Goal: Information Seeking & Learning: Learn about a topic

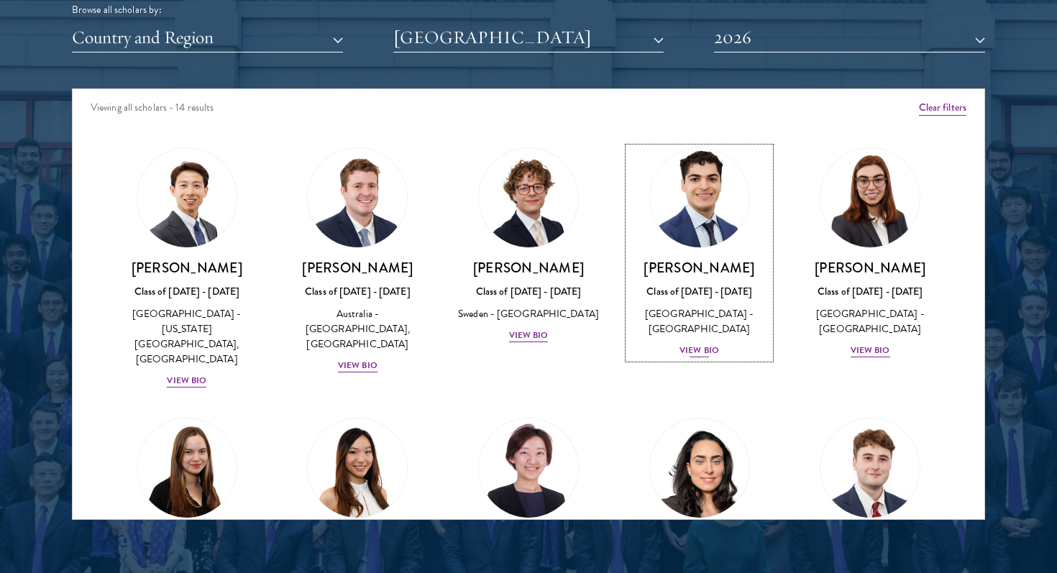
click at [718, 350] on div "View Bio" at bounding box center [700, 351] width 40 height 14
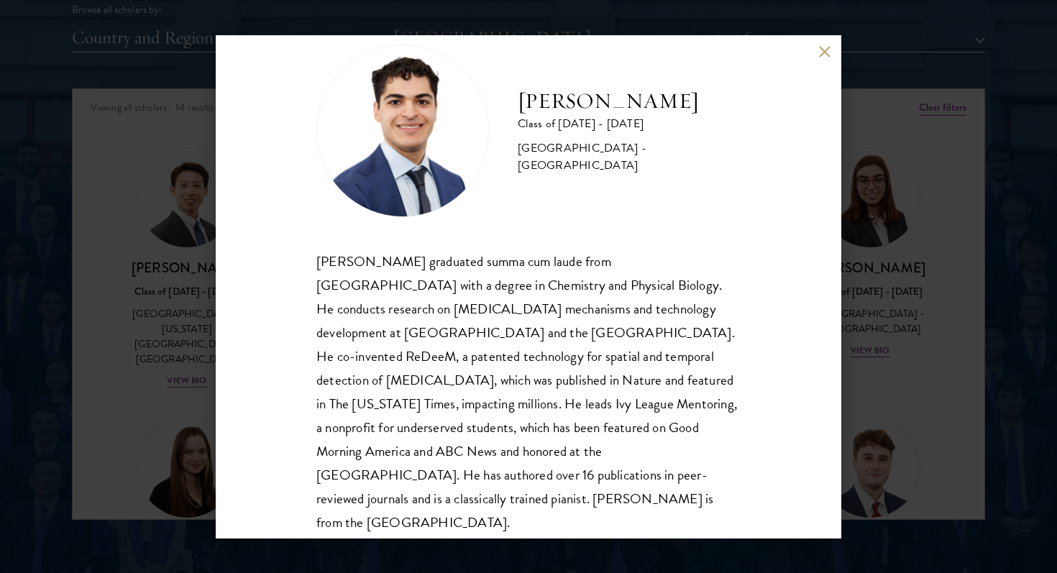
scroll to position [49, 0]
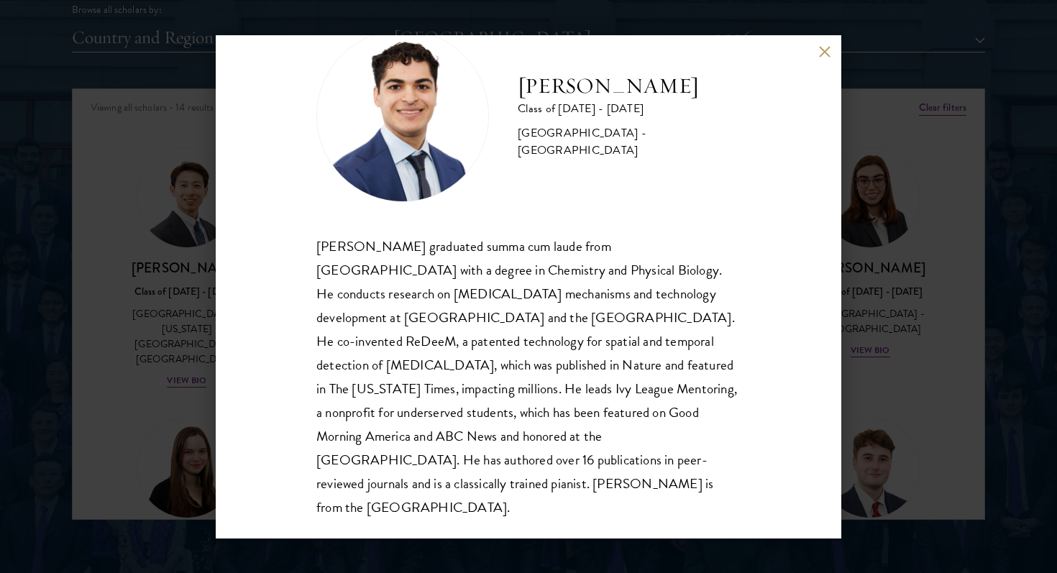
click at [882, 351] on div "[PERSON_NAME] Class of [DATE] - [DATE] [GEOGRAPHIC_DATA] - [GEOGRAPHIC_DATA] [P…" at bounding box center [528, 286] width 1057 height 573
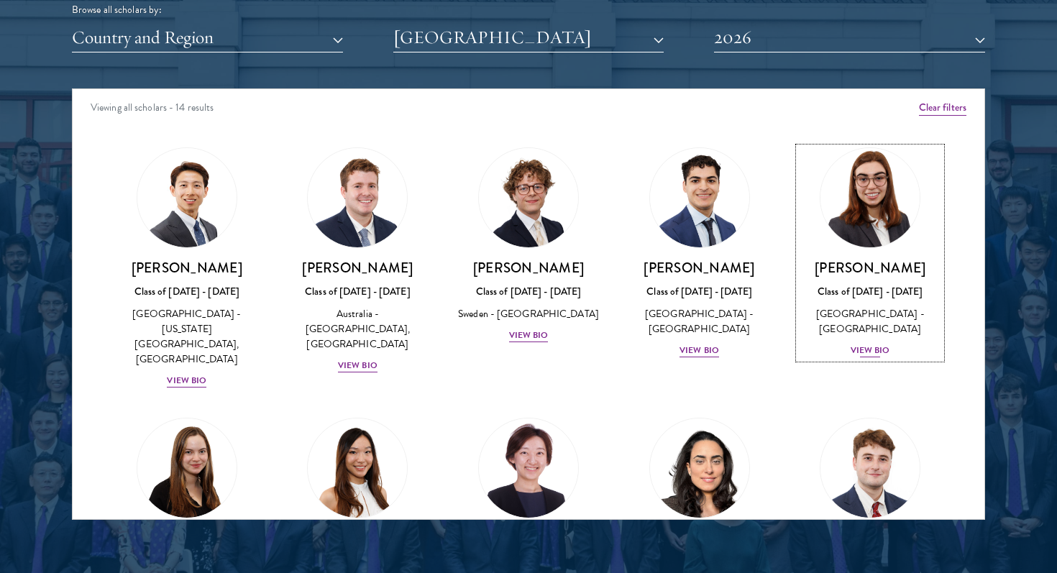
click at [873, 350] on div "View Bio" at bounding box center [871, 351] width 40 height 14
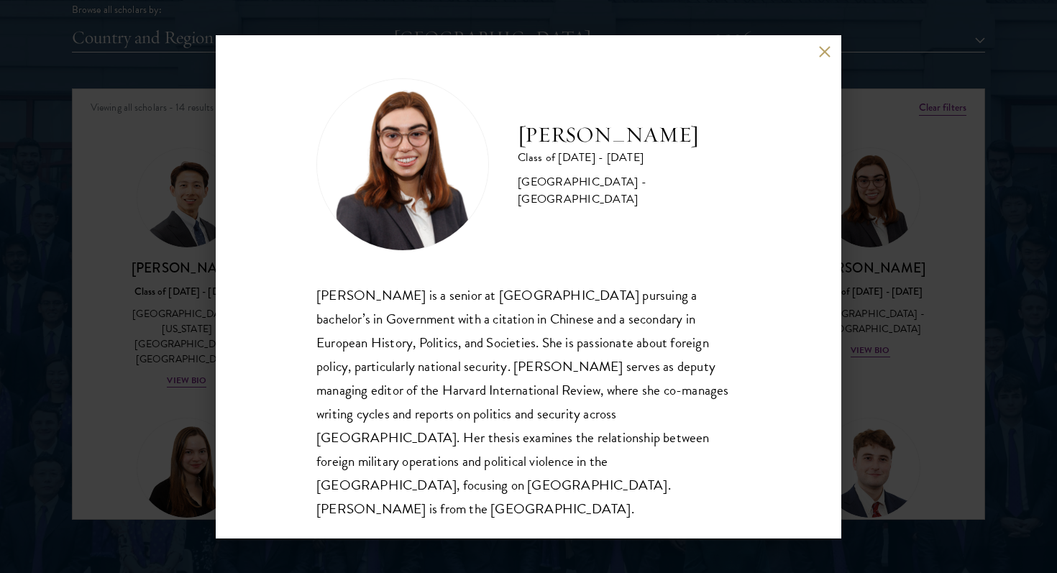
click at [873, 350] on div "[PERSON_NAME] Class of [DATE] - [DATE] [GEOGRAPHIC_DATA] - [GEOGRAPHIC_DATA] [P…" at bounding box center [528, 286] width 1057 height 573
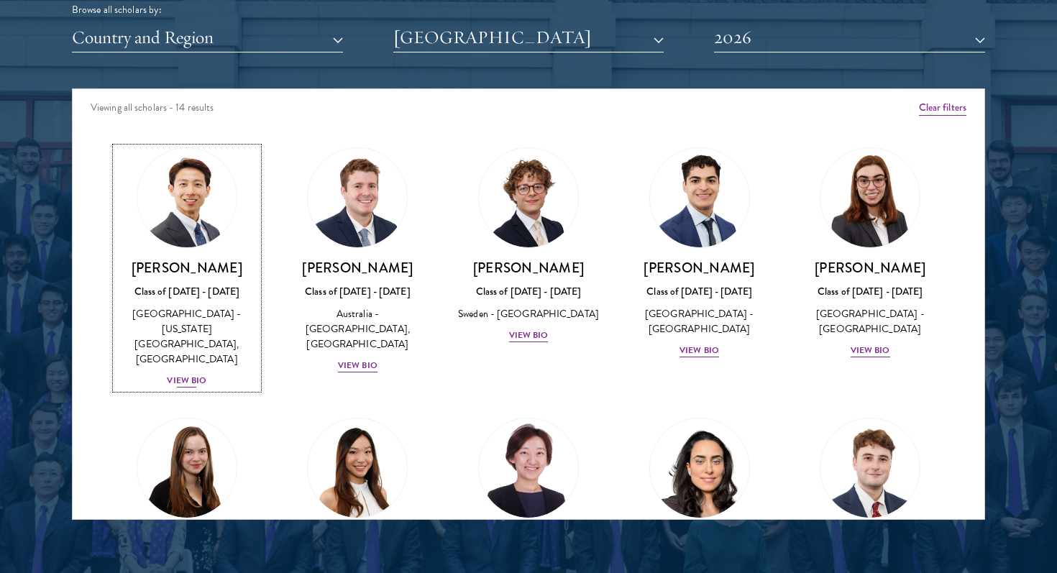
click at [197, 327] on div "[GEOGRAPHIC_DATA] - [US_STATE][GEOGRAPHIC_DATA], [GEOGRAPHIC_DATA]" at bounding box center [187, 336] width 142 height 60
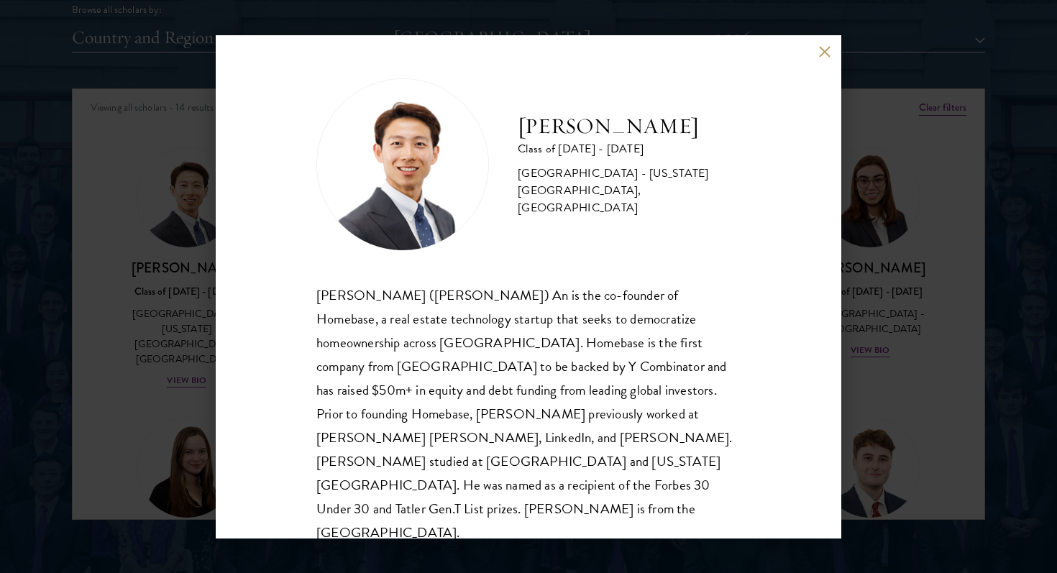
click at [201, 329] on div "[PERSON_NAME] Class of [DATE] - [DATE] [GEOGRAPHIC_DATA] - [US_STATE][GEOGRAPHI…" at bounding box center [528, 286] width 1057 height 573
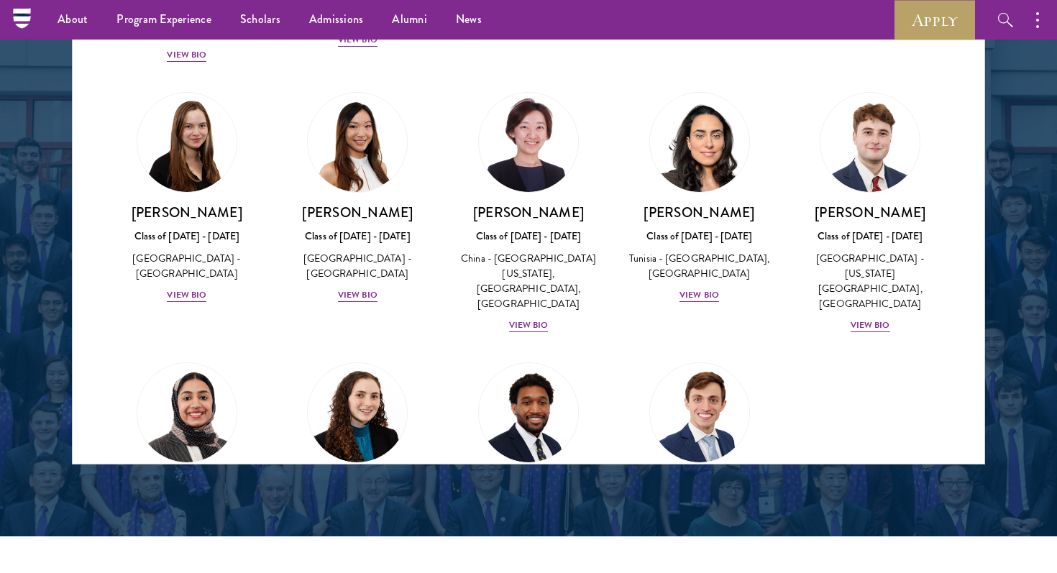
scroll to position [1875, 0]
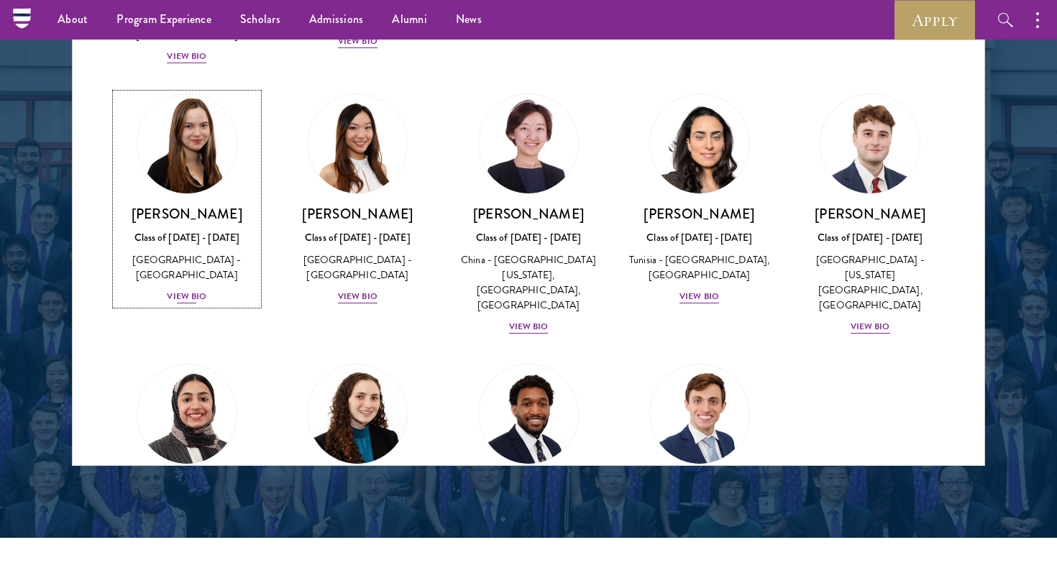
click at [205, 230] on div "Class of [DATE] - [DATE]" at bounding box center [187, 237] width 142 height 15
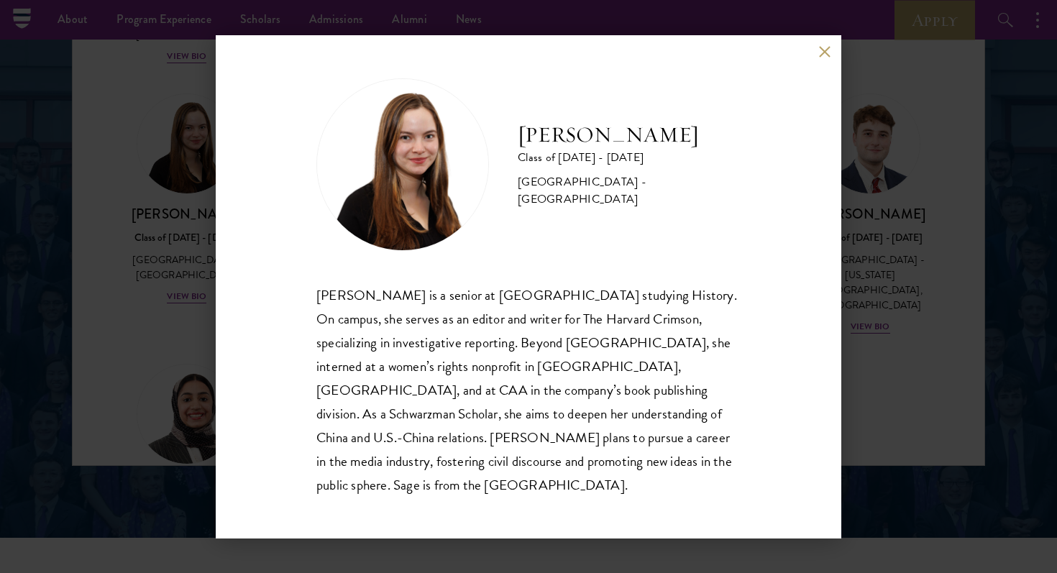
click at [205, 228] on div "[PERSON_NAME] Class of [DATE] - [DATE] [GEOGRAPHIC_DATA] - [GEOGRAPHIC_DATA] [P…" at bounding box center [528, 286] width 1057 height 573
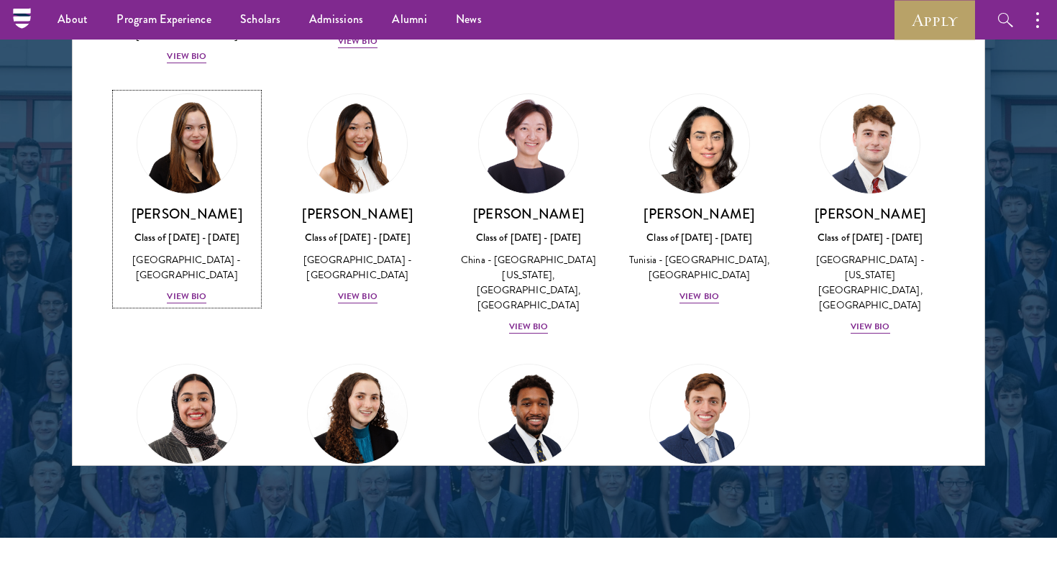
scroll to position [95, 0]
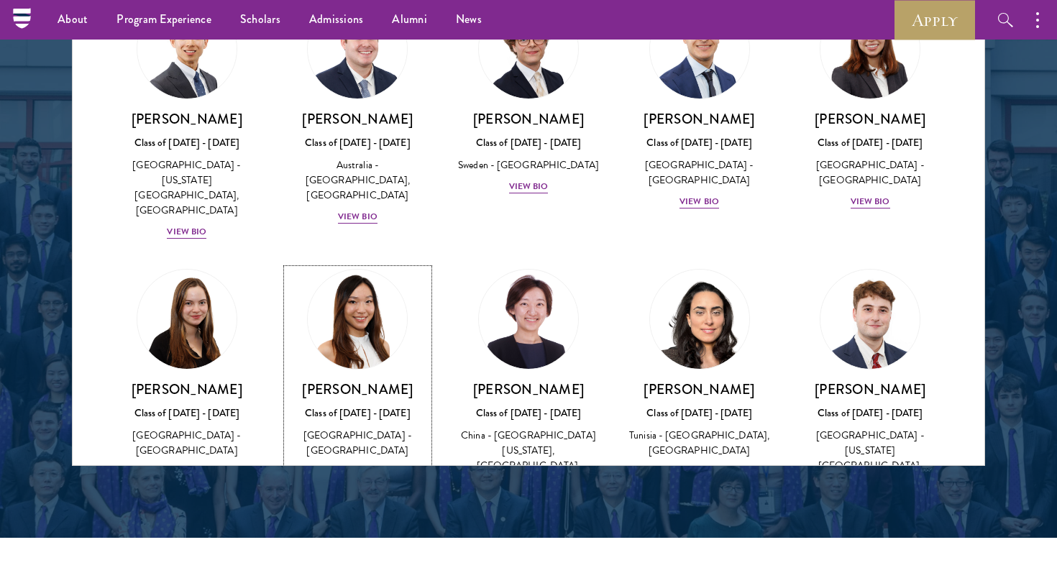
click at [336, 340] on img at bounding box center [357, 319] width 109 height 109
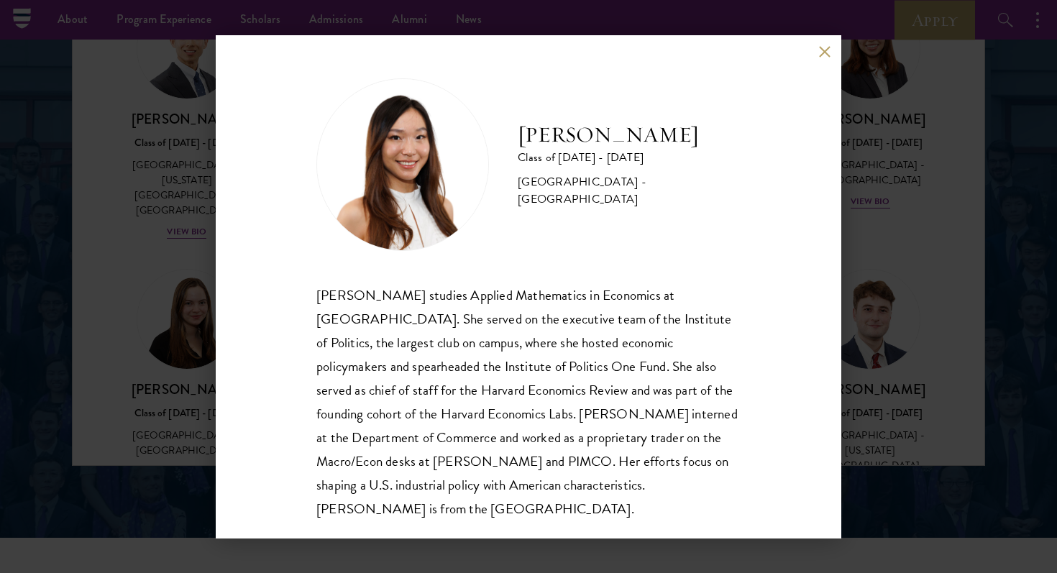
scroll to position [1, 0]
click at [148, 380] on div "[PERSON_NAME] Class of [DATE] - [DATE] [GEOGRAPHIC_DATA] - [GEOGRAPHIC_DATA] [P…" at bounding box center [528, 286] width 1057 height 573
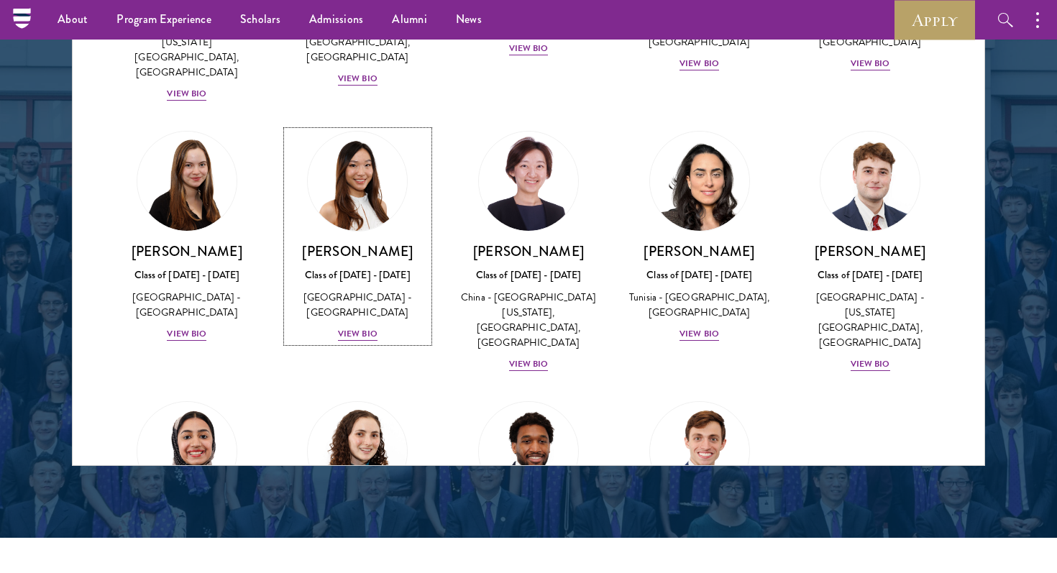
scroll to position [240, 0]
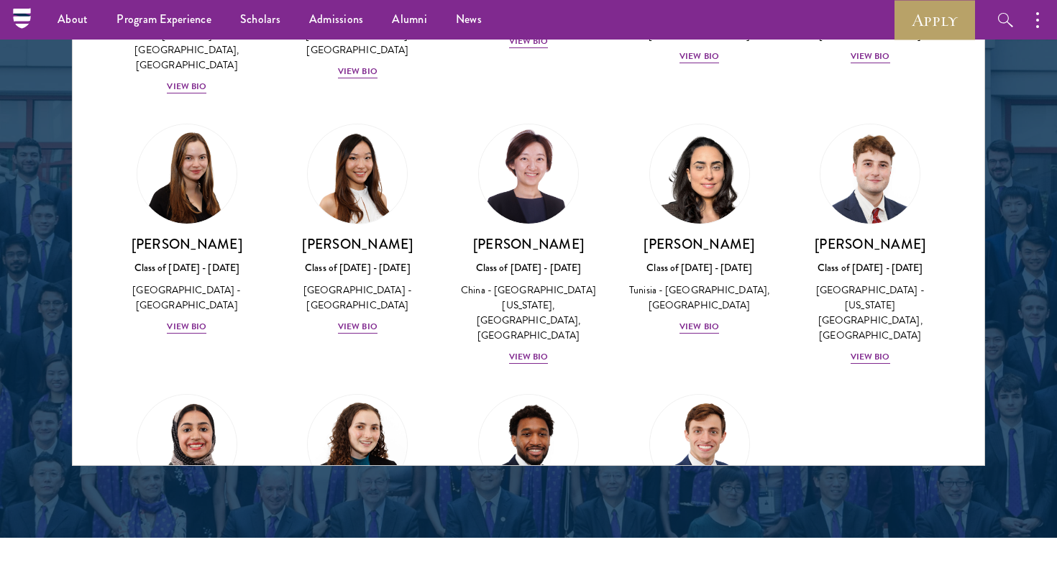
click at [865, 424] on div "Amber Class of [DATE] - [DATE] [GEOGRAPHIC_DATA] - [GEOGRAPHIC_DATA] View Bio C…" at bounding box center [529, 249] width 912 height 828
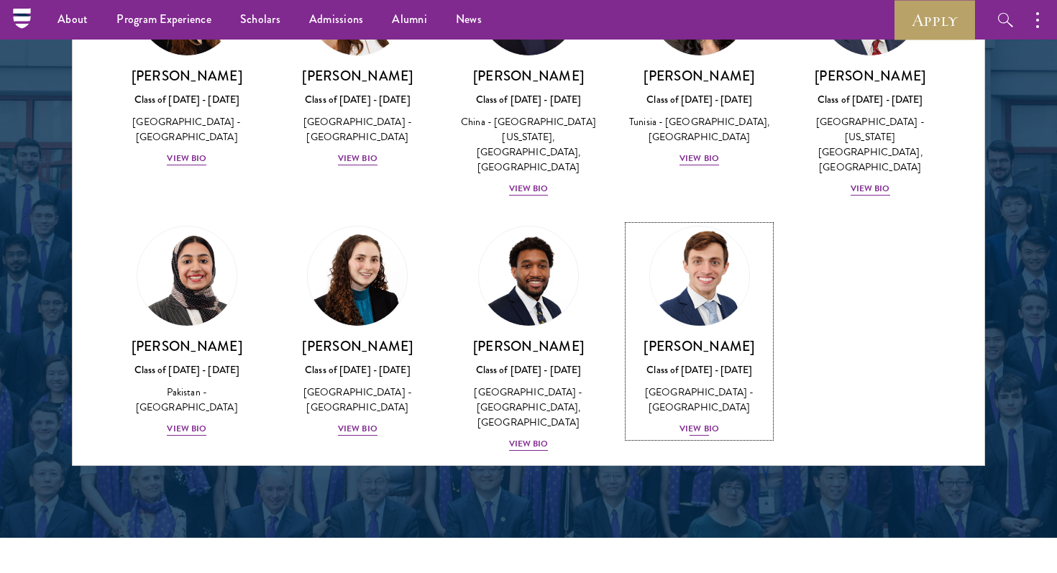
click at [703, 363] on div "Class of [DATE] - [DATE]" at bounding box center [700, 369] width 142 height 15
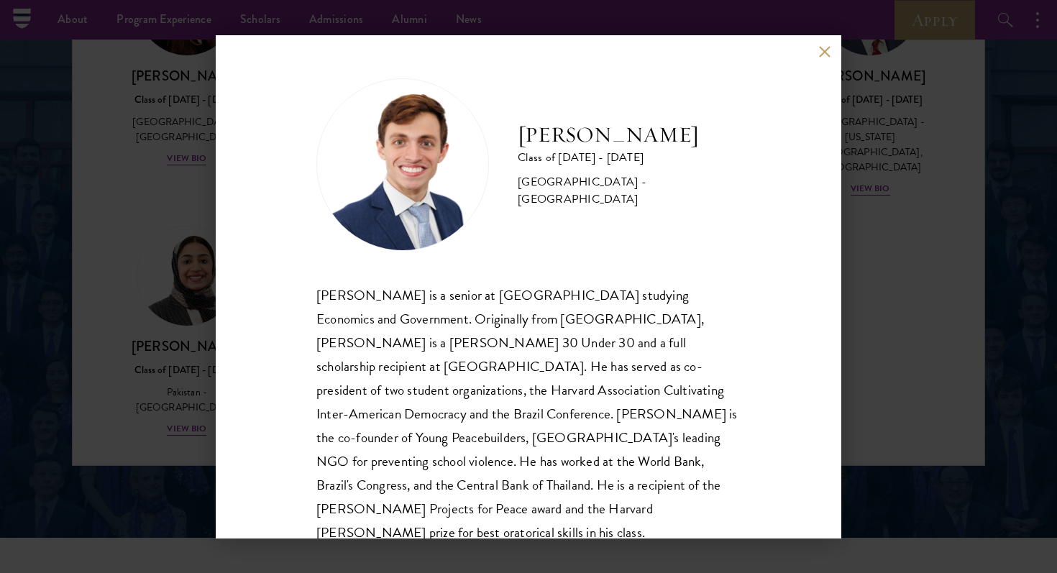
click at [897, 358] on div "[PERSON_NAME] Class of [DATE] - [DATE] [GEOGRAPHIC_DATA] - [GEOGRAPHIC_DATA] [P…" at bounding box center [528, 286] width 1057 height 573
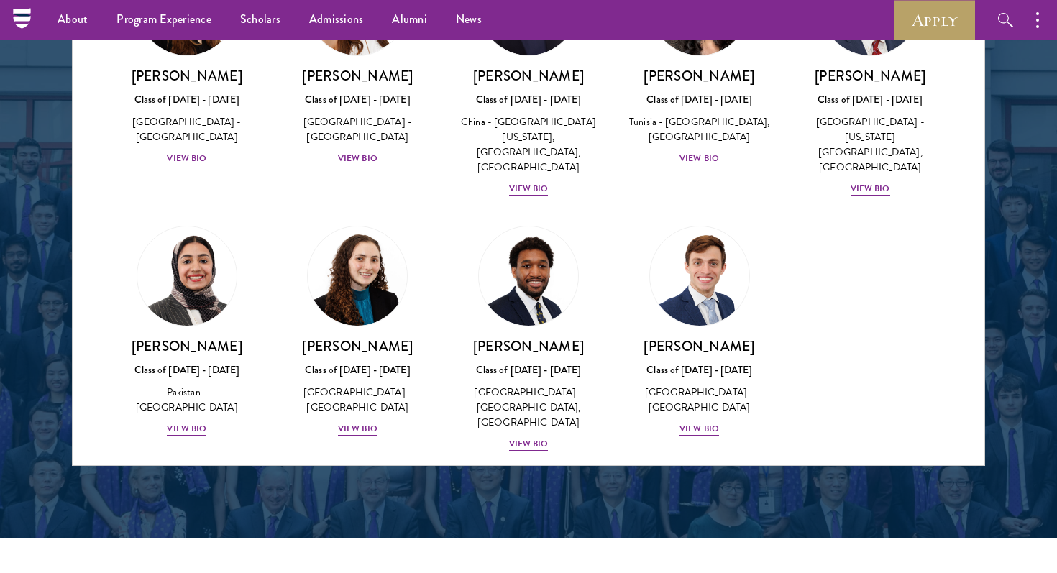
click at [897, 357] on div "Amber Class of [DATE] - [DATE] [GEOGRAPHIC_DATA] - [GEOGRAPHIC_DATA] View Bio C…" at bounding box center [529, 81] width 912 height 828
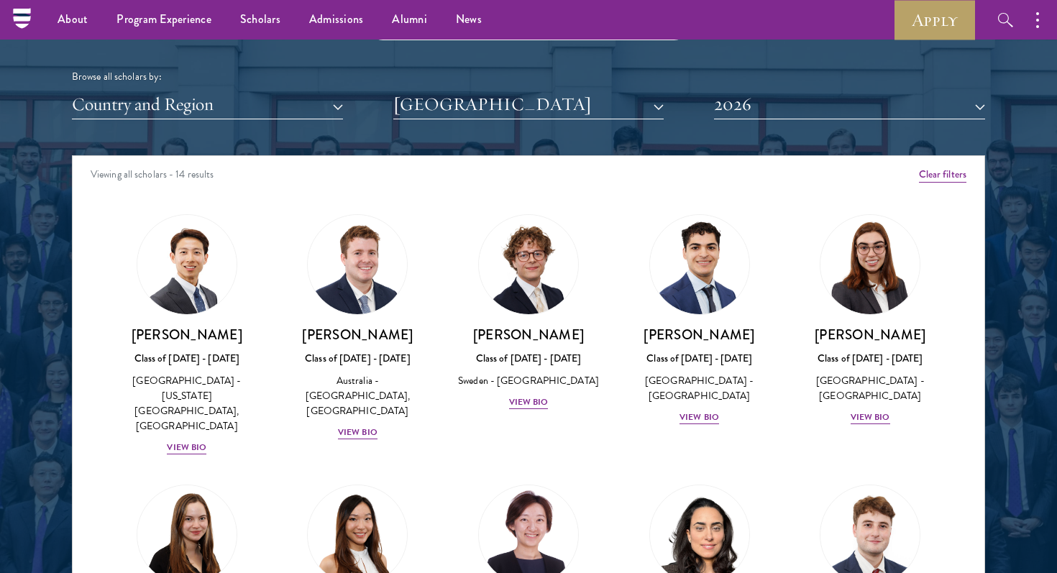
scroll to position [1753, 0]
click at [527, 110] on button "[GEOGRAPHIC_DATA]" at bounding box center [528, 105] width 271 height 29
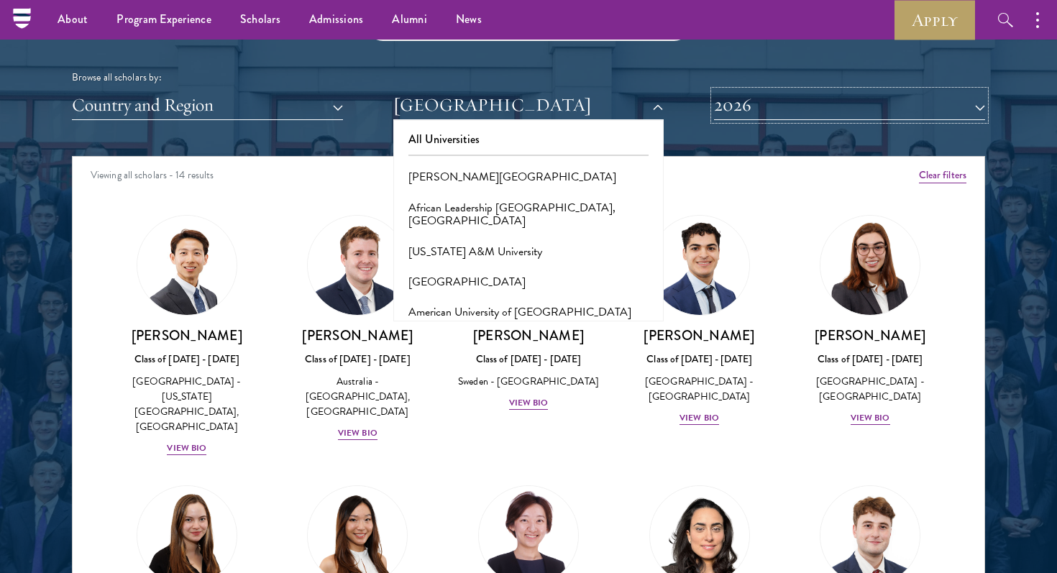
click at [774, 95] on button "2026" at bounding box center [849, 105] width 271 height 29
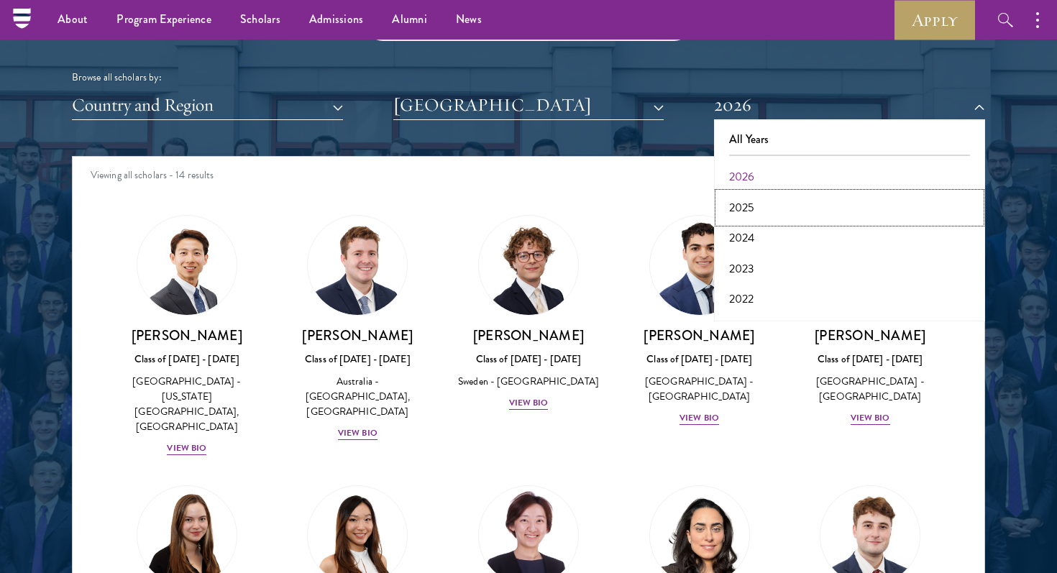
click at [758, 204] on button "2025" at bounding box center [849, 208] width 262 height 30
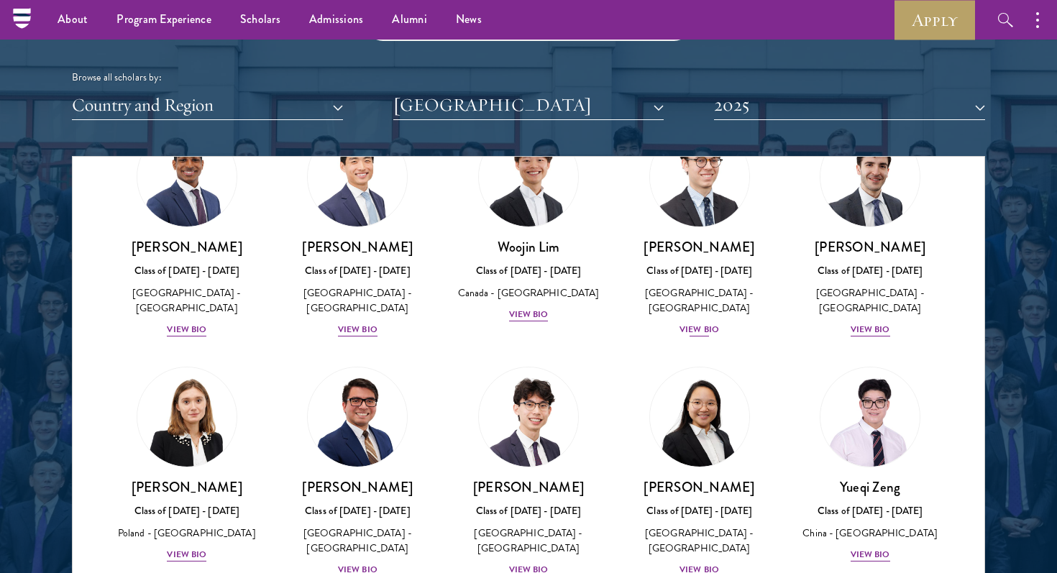
scroll to position [123, 0]
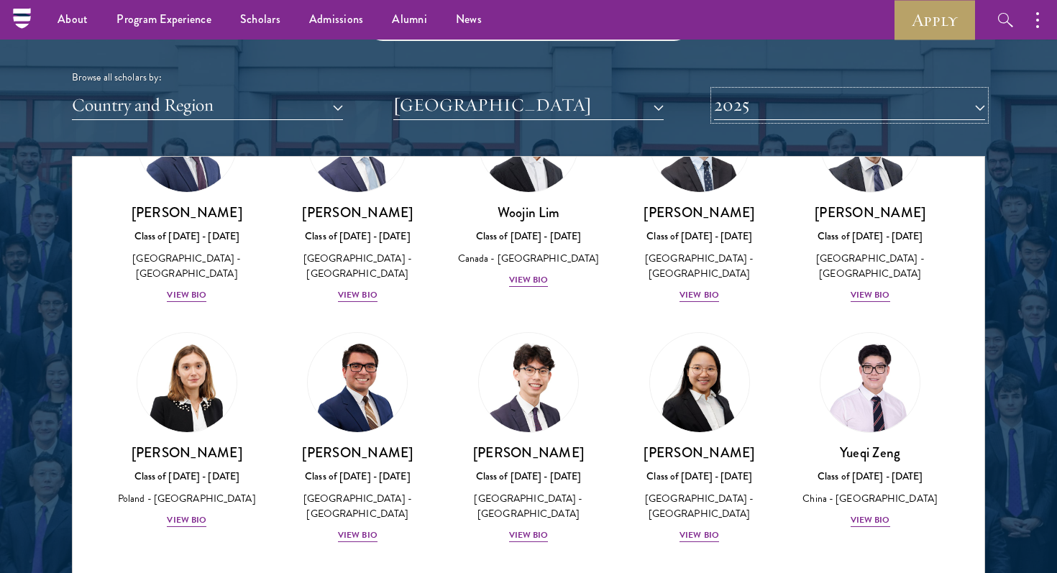
click at [777, 108] on button "2025" at bounding box center [849, 105] width 271 height 29
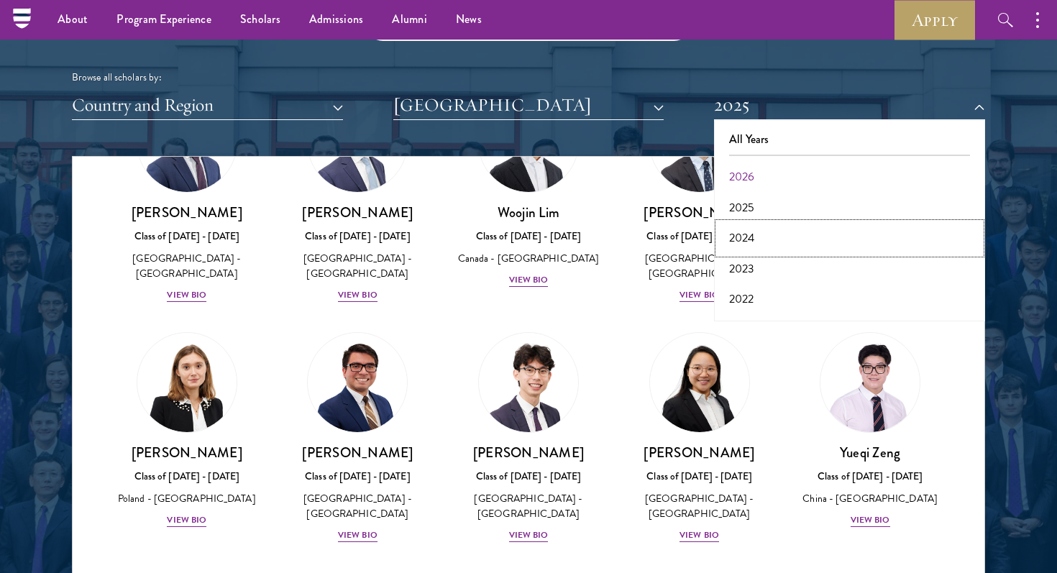
click at [759, 239] on button "2024" at bounding box center [849, 238] width 262 height 30
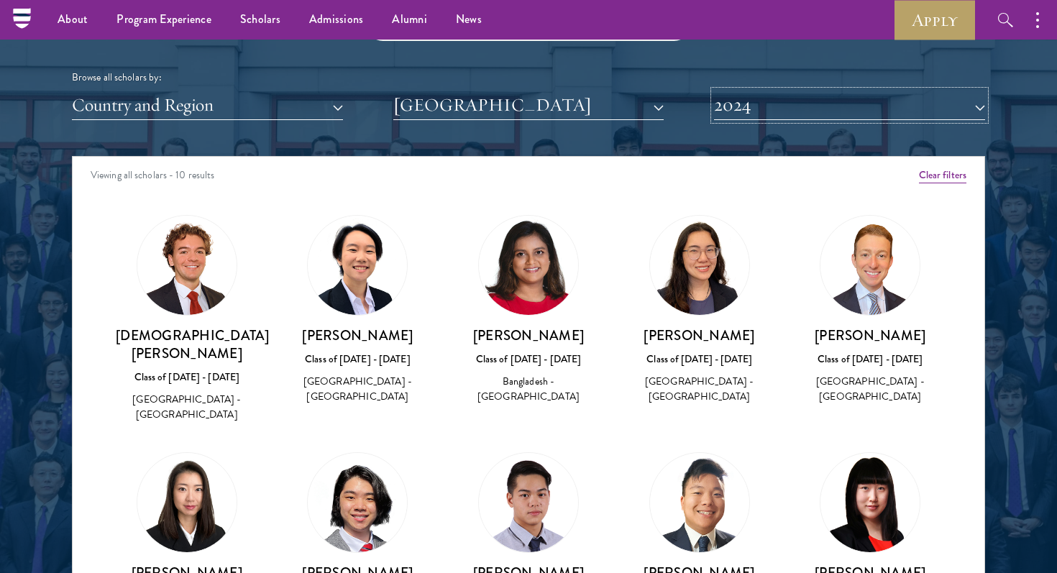
click at [777, 111] on button "2024" at bounding box center [849, 105] width 271 height 29
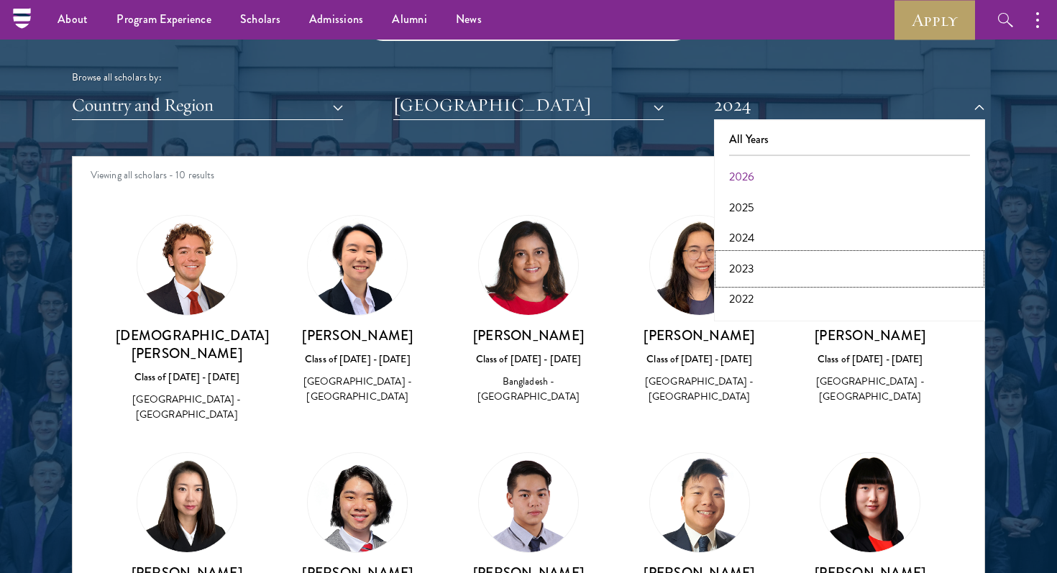
click at [764, 265] on button "2023" at bounding box center [849, 269] width 262 height 30
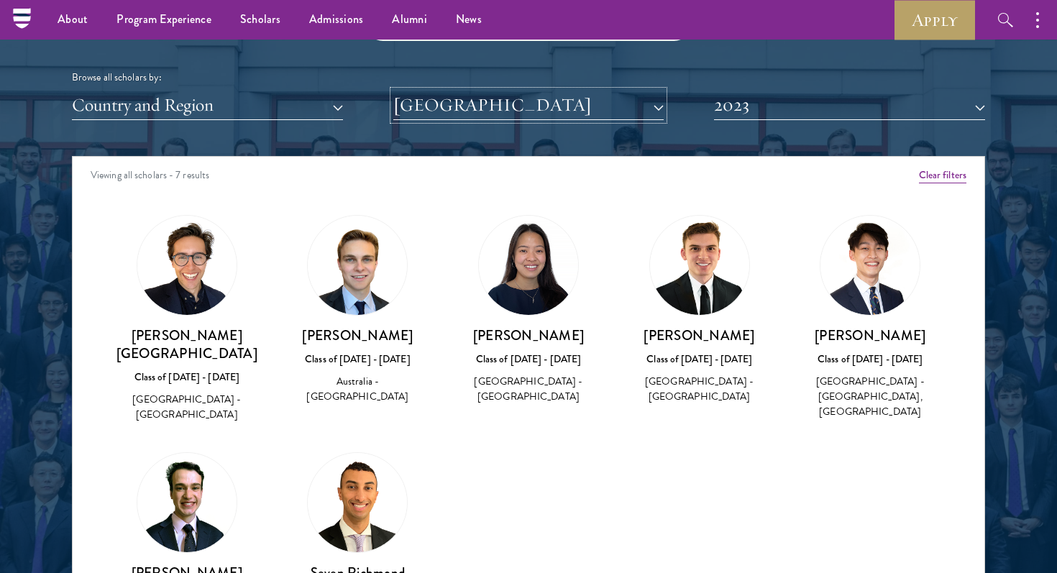
click at [597, 117] on button "[GEOGRAPHIC_DATA]" at bounding box center [528, 105] width 271 height 29
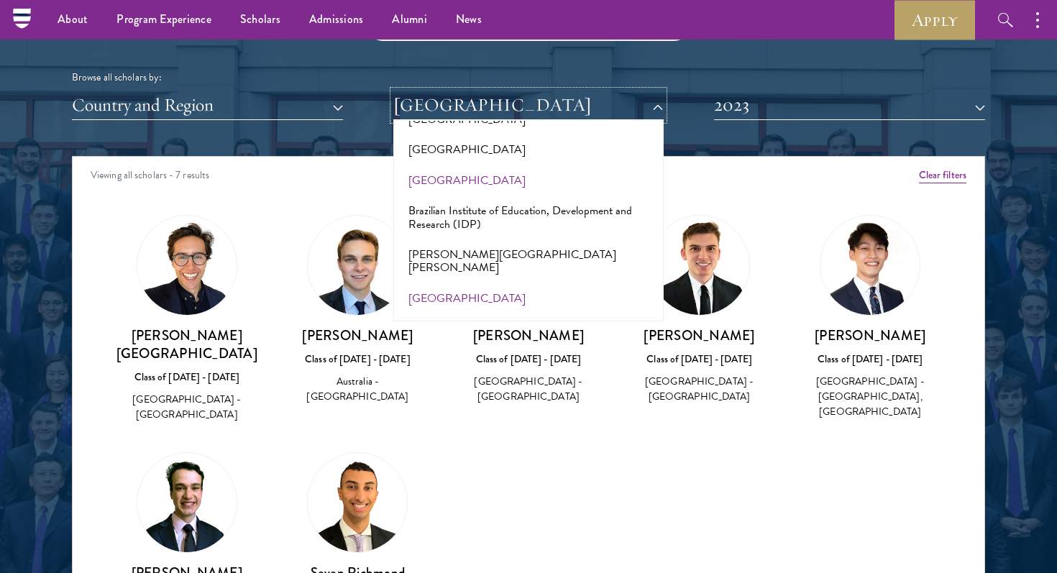
scroll to position [1264, 0]
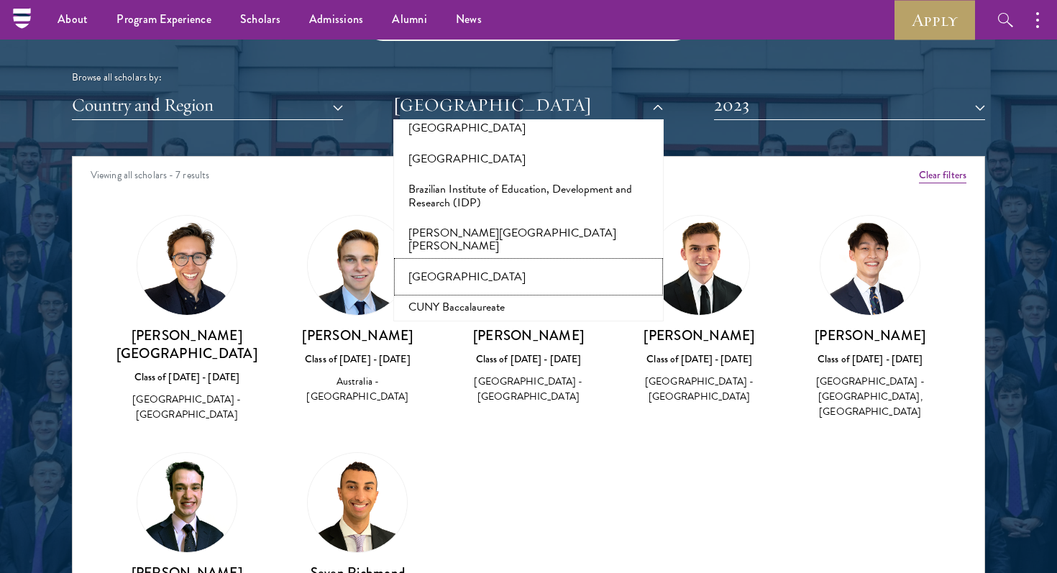
click at [498, 262] on button "[GEOGRAPHIC_DATA]" at bounding box center [529, 277] width 262 height 30
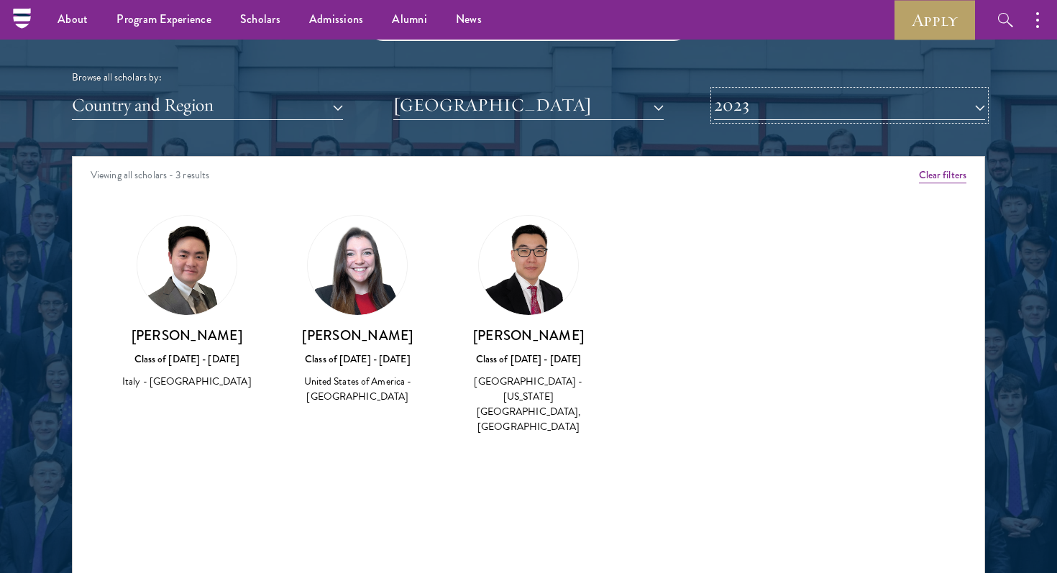
click at [798, 111] on button "2023" at bounding box center [849, 105] width 271 height 29
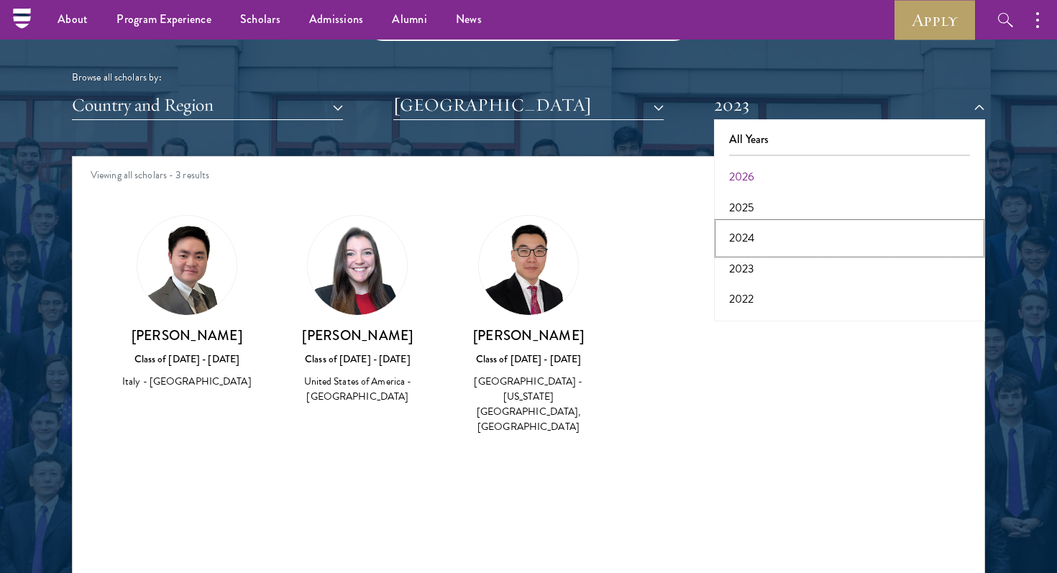
click at [762, 237] on button "2024" at bounding box center [849, 238] width 262 height 30
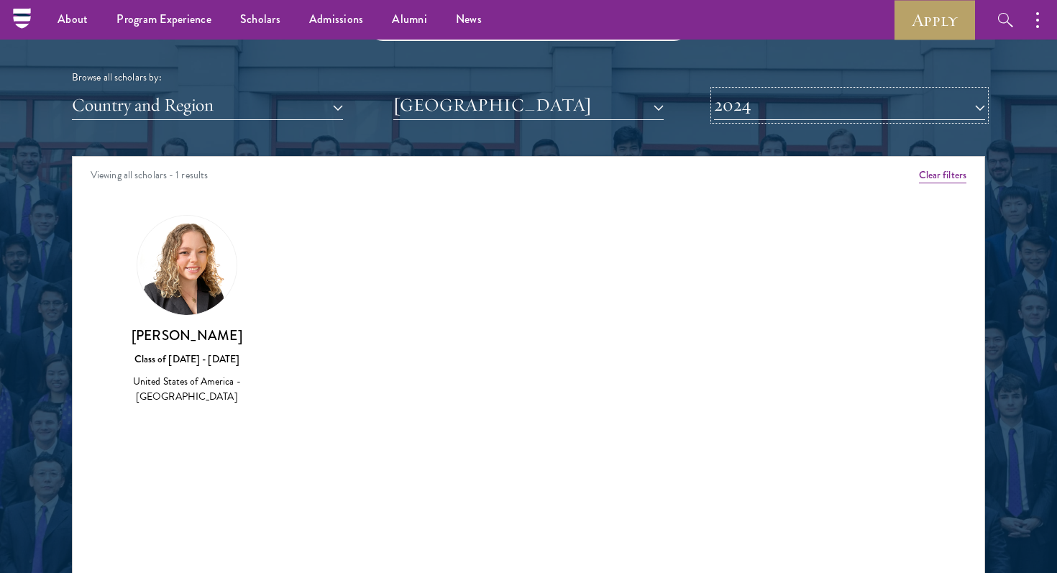
click at [788, 107] on button "2024" at bounding box center [849, 105] width 271 height 29
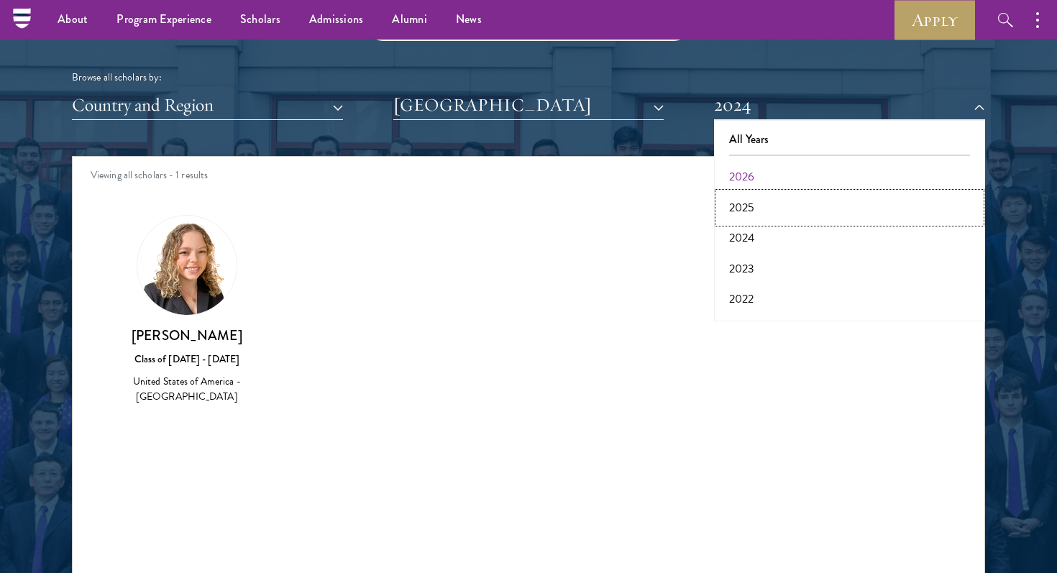
click at [760, 196] on button "2025" at bounding box center [849, 208] width 262 height 30
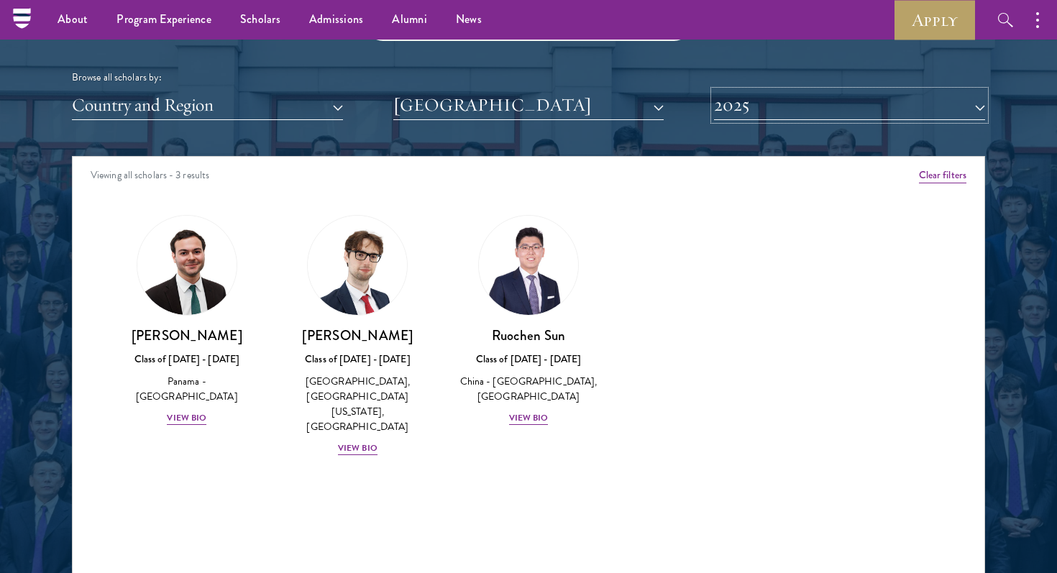
click at [787, 116] on button "2025" at bounding box center [849, 105] width 271 height 29
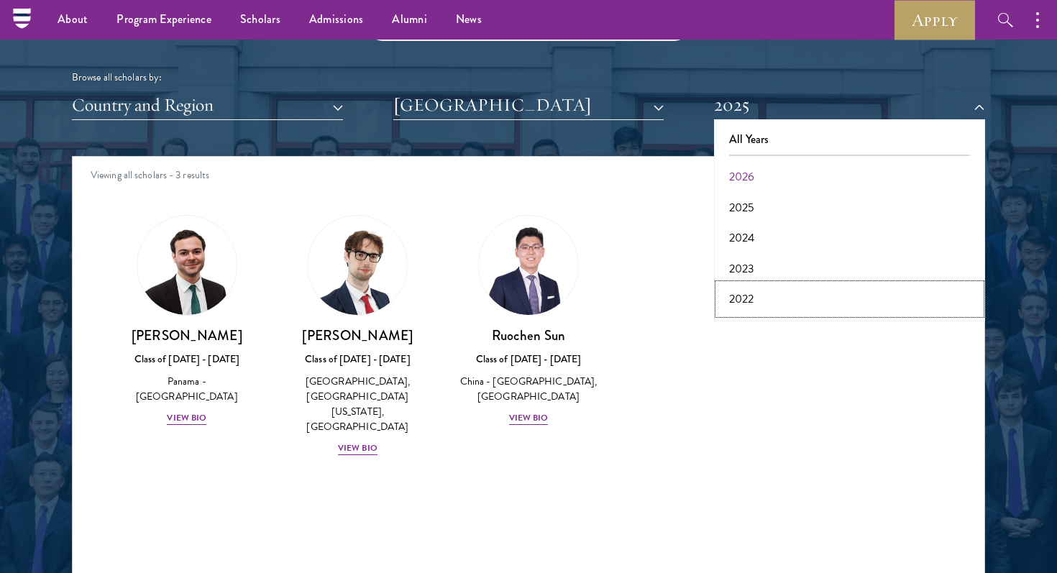
click at [759, 288] on button "2022" at bounding box center [849, 299] width 262 height 30
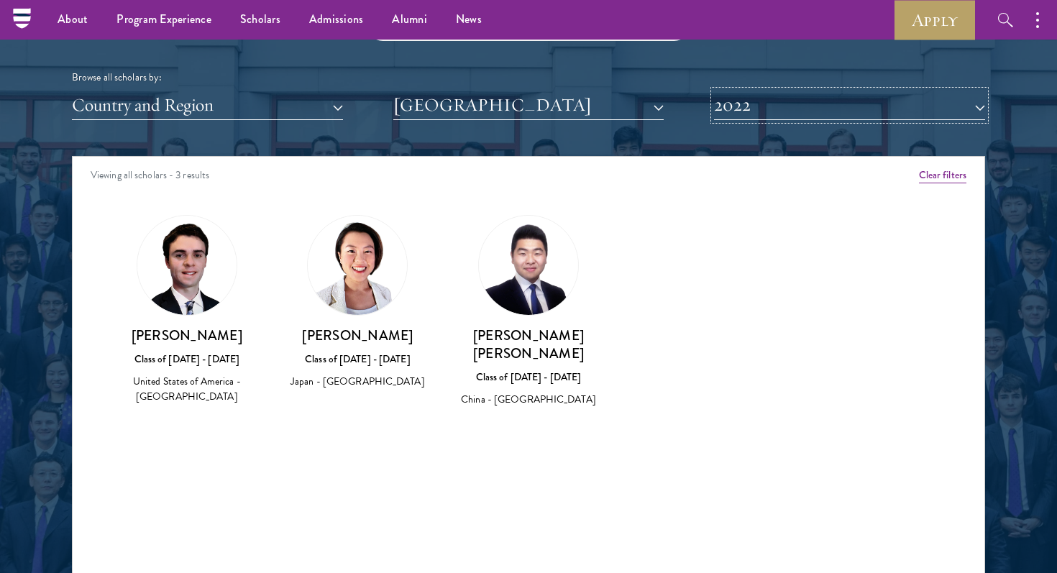
click at [792, 101] on button "2022" at bounding box center [849, 105] width 271 height 29
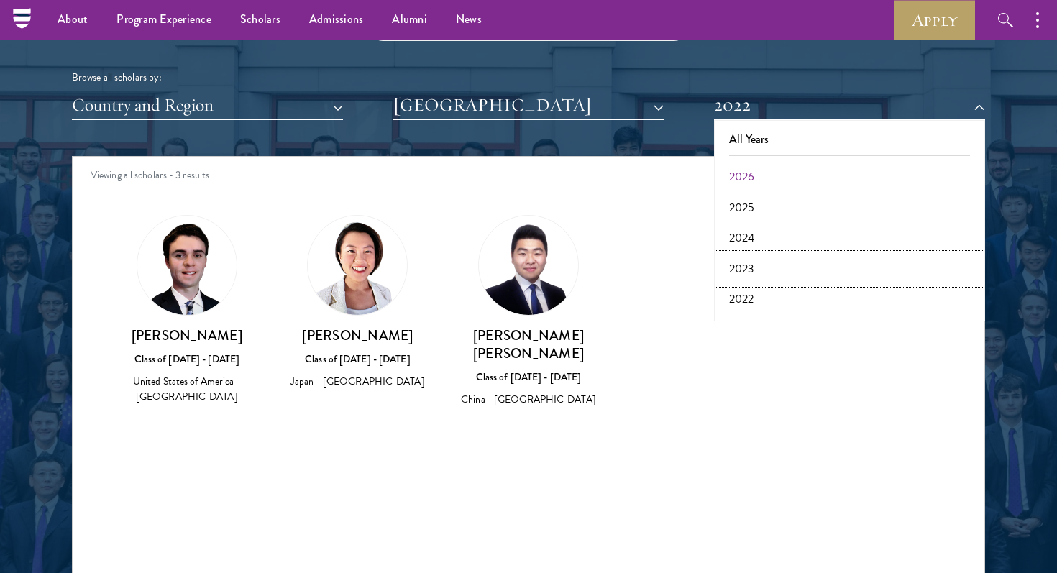
click at [778, 263] on button "2023" at bounding box center [849, 269] width 262 height 30
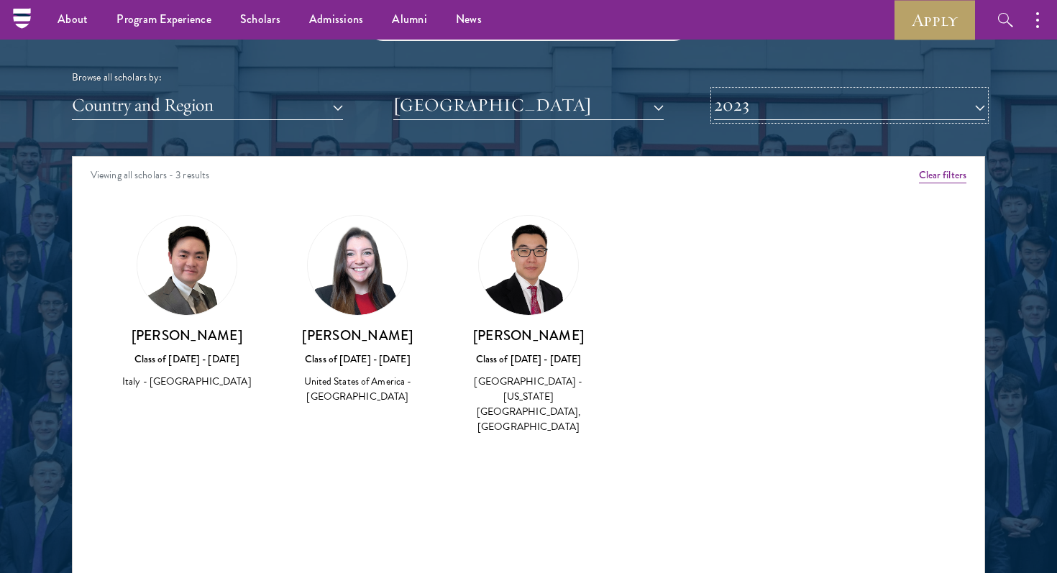
click at [800, 103] on button "2023" at bounding box center [849, 105] width 271 height 29
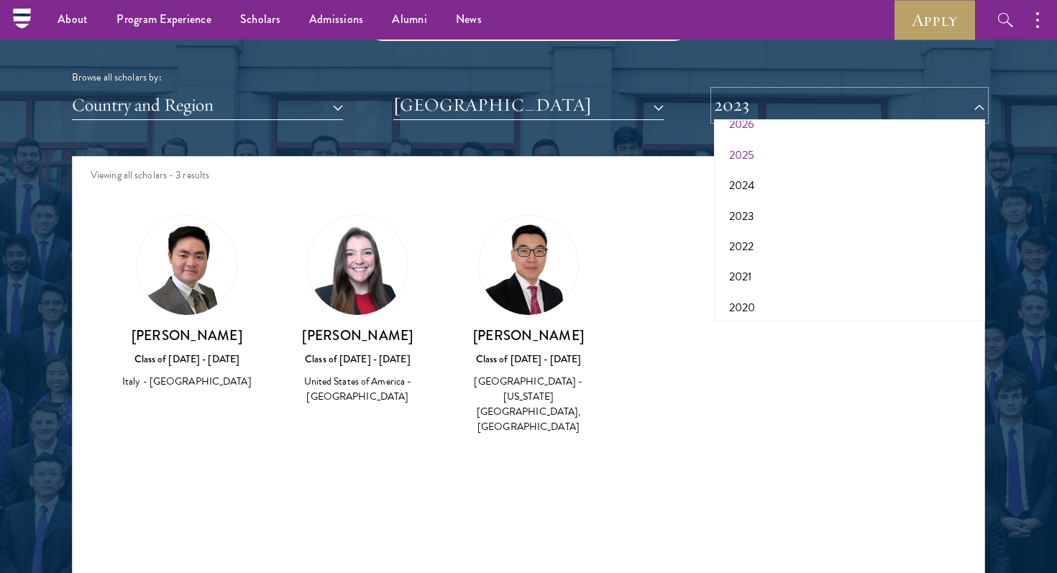
scroll to position [70, 0]
click at [785, 264] on button "2021" at bounding box center [849, 260] width 262 height 30
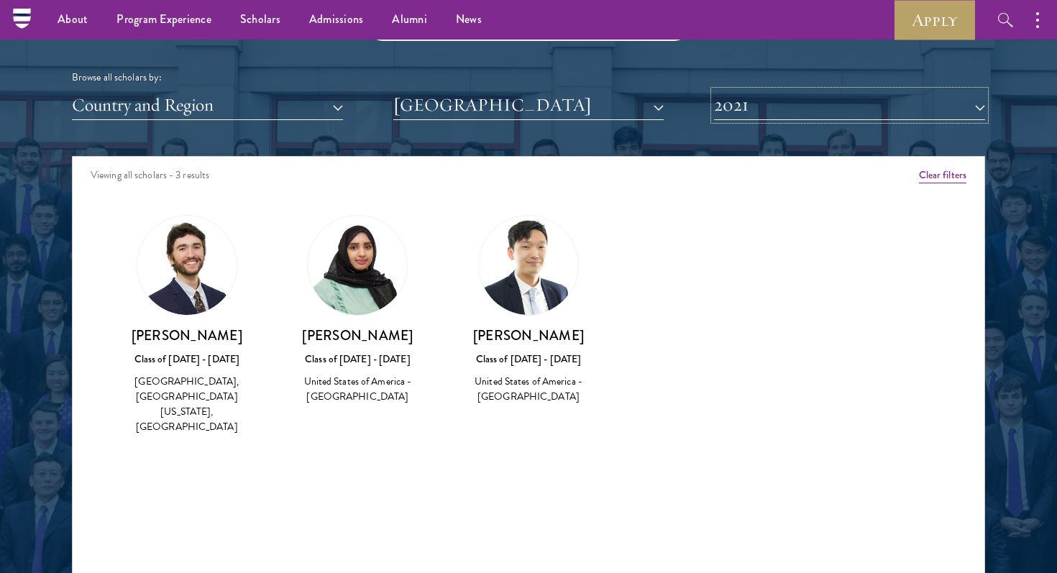
click at [812, 111] on button "2021" at bounding box center [849, 105] width 271 height 29
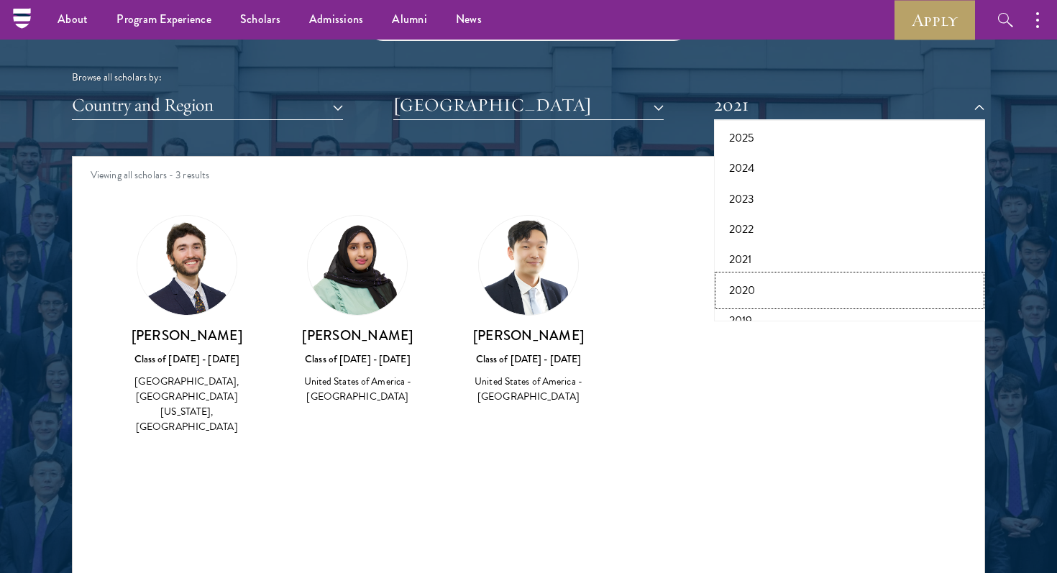
click at [794, 287] on button "2020" at bounding box center [849, 290] width 262 height 30
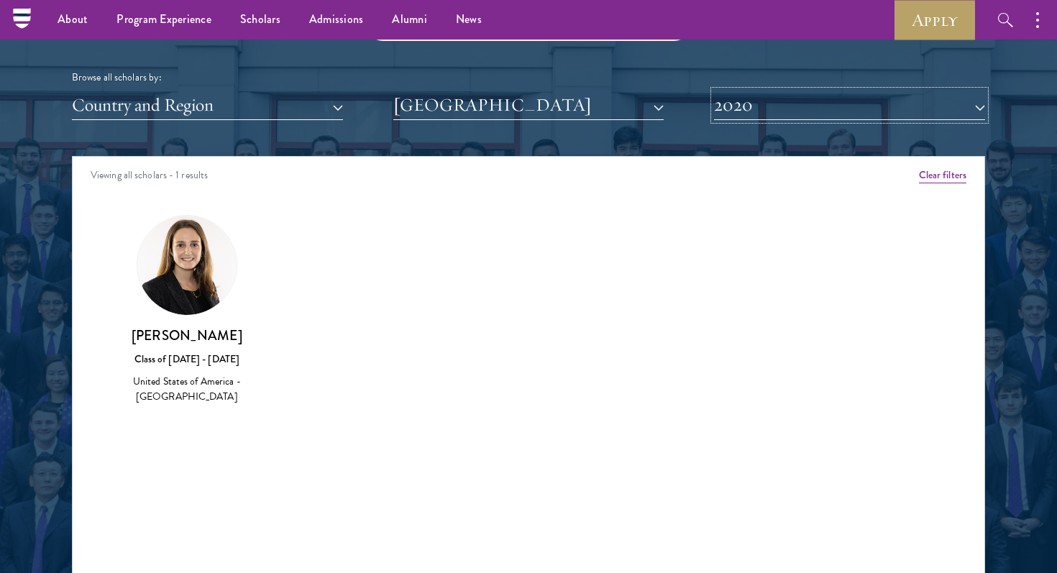
click at [816, 97] on button "2020" at bounding box center [849, 105] width 271 height 29
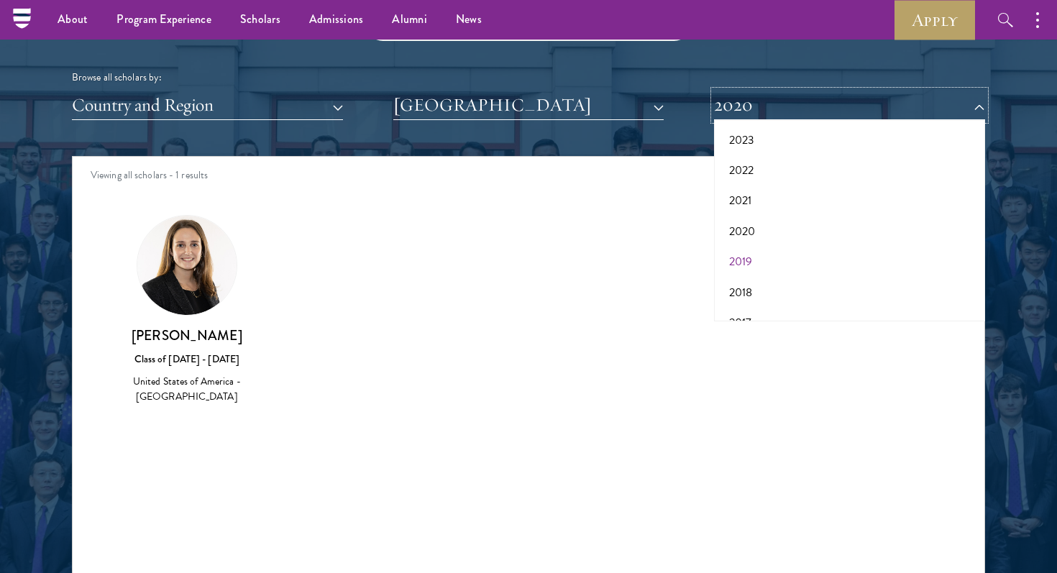
scroll to position [132, 0]
click at [795, 255] on button "2019" at bounding box center [849, 259] width 262 height 30
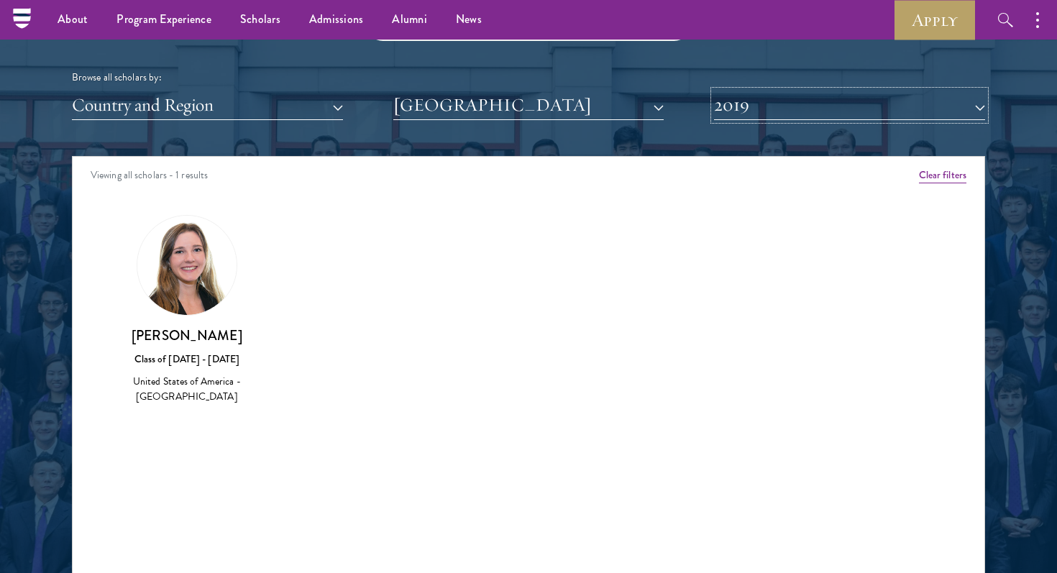
click at [826, 101] on button "2019" at bounding box center [849, 105] width 271 height 29
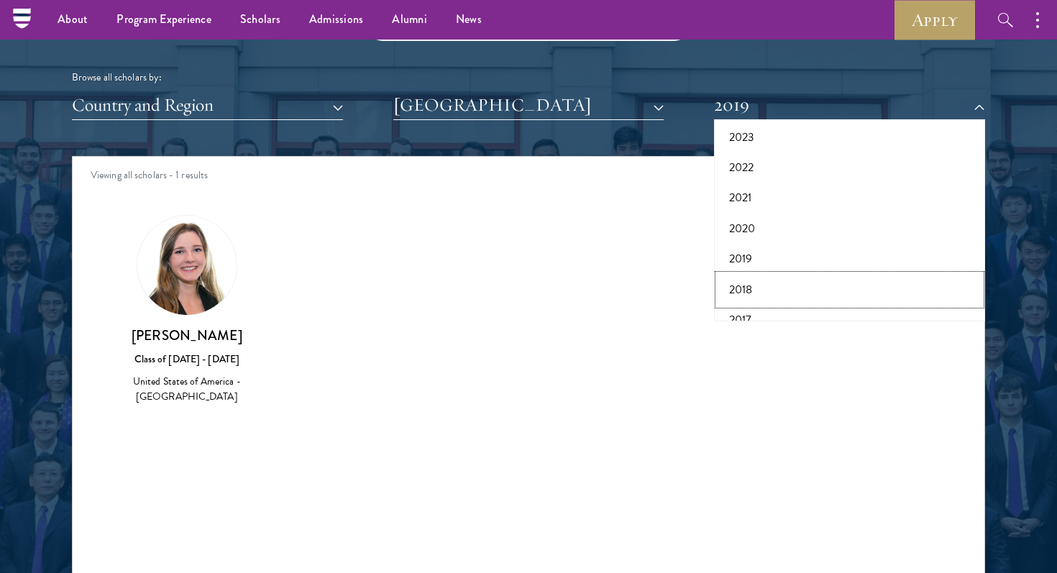
click at [798, 290] on button "2018" at bounding box center [849, 290] width 262 height 30
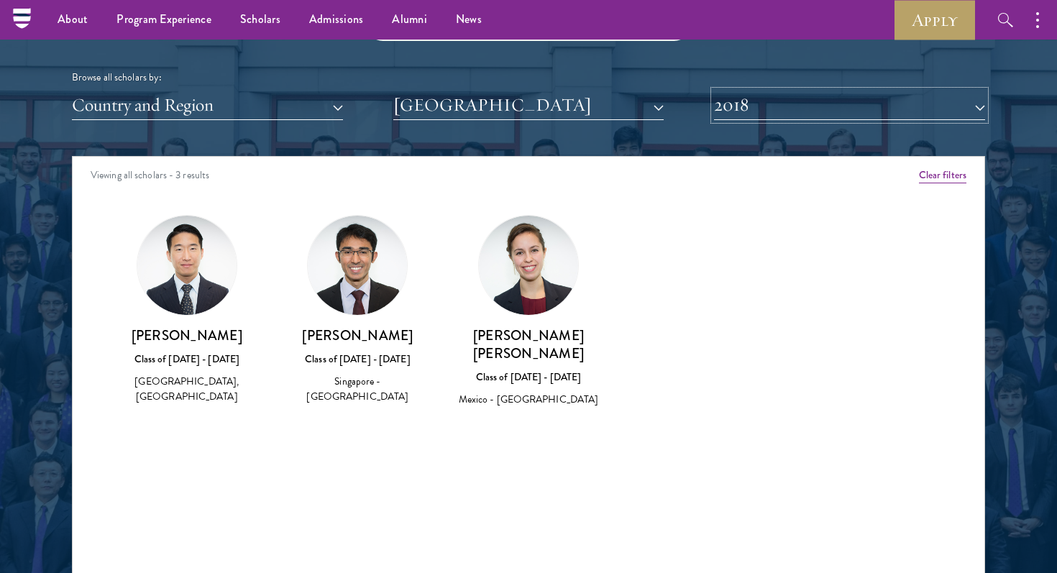
click at [806, 97] on button "2018" at bounding box center [849, 105] width 271 height 29
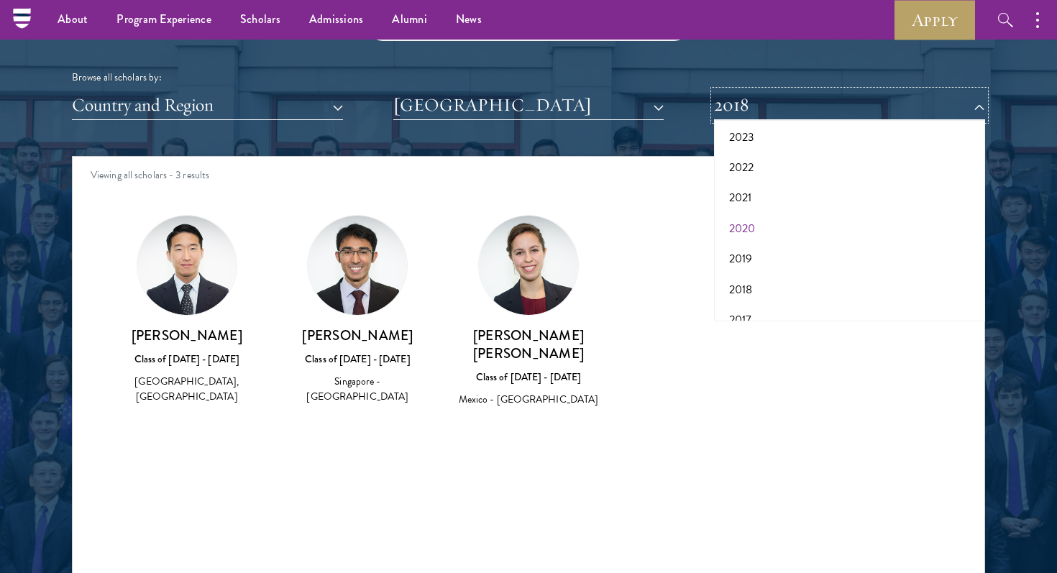
scroll to position [150, 0]
click at [776, 296] on button "2017" at bounding box center [849, 302] width 262 height 30
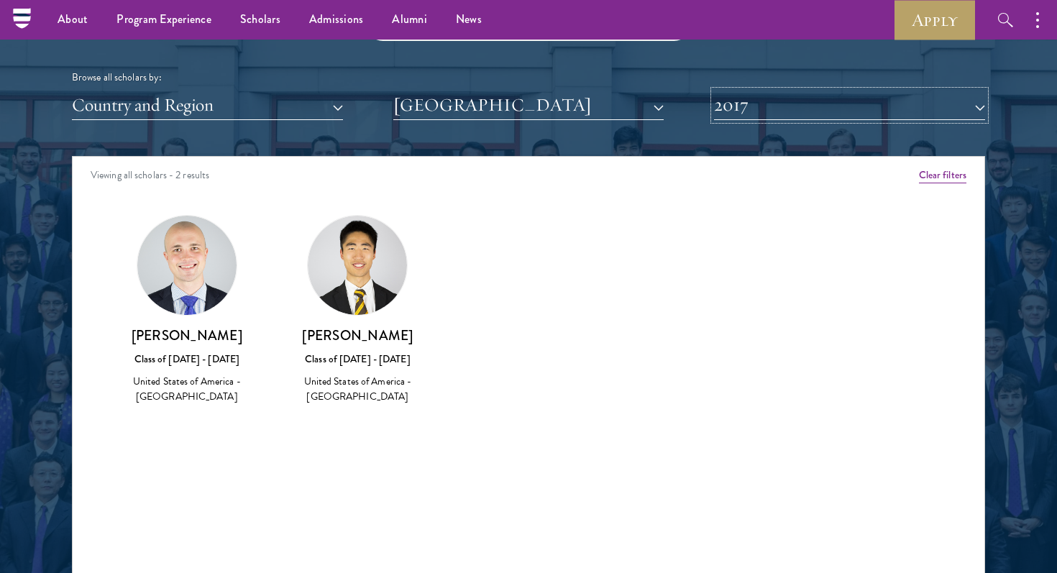
click at [817, 117] on button "2017" at bounding box center [849, 105] width 271 height 29
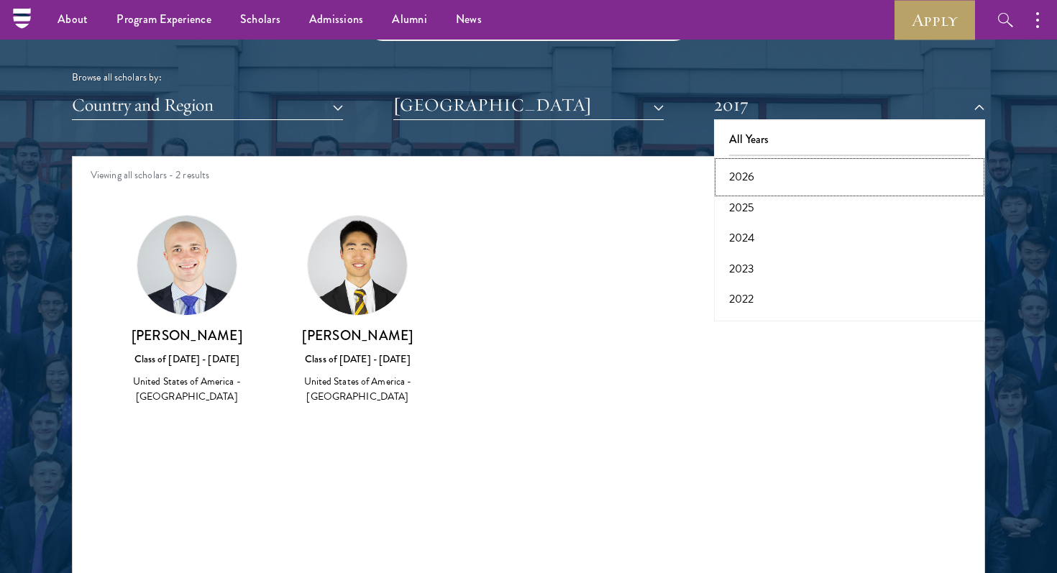
click at [810, 174] on button "2026" at bounding box center [849, 177] width 262 height 30
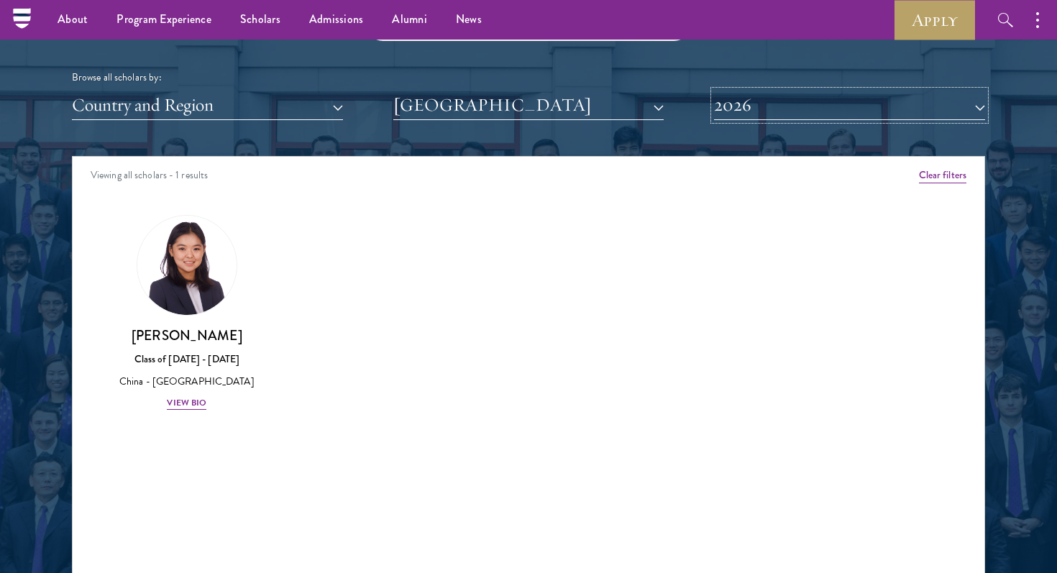
click at [821, 93] on button "2026" at bounding box center [849, 105] width 271 height 29
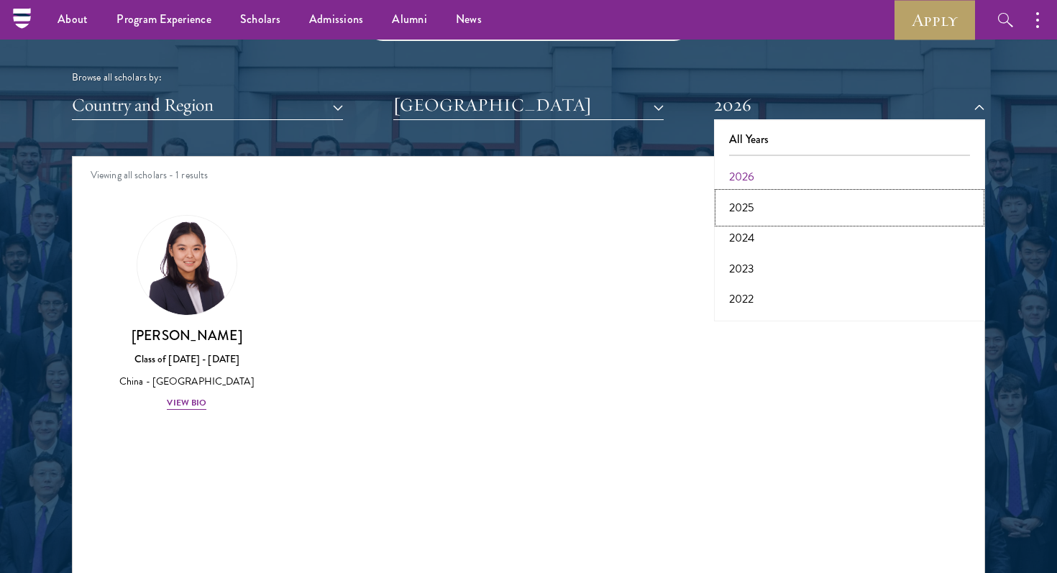
click at [796, 201] on button "2025" at bounding box center [849, 208] width 262 height 30
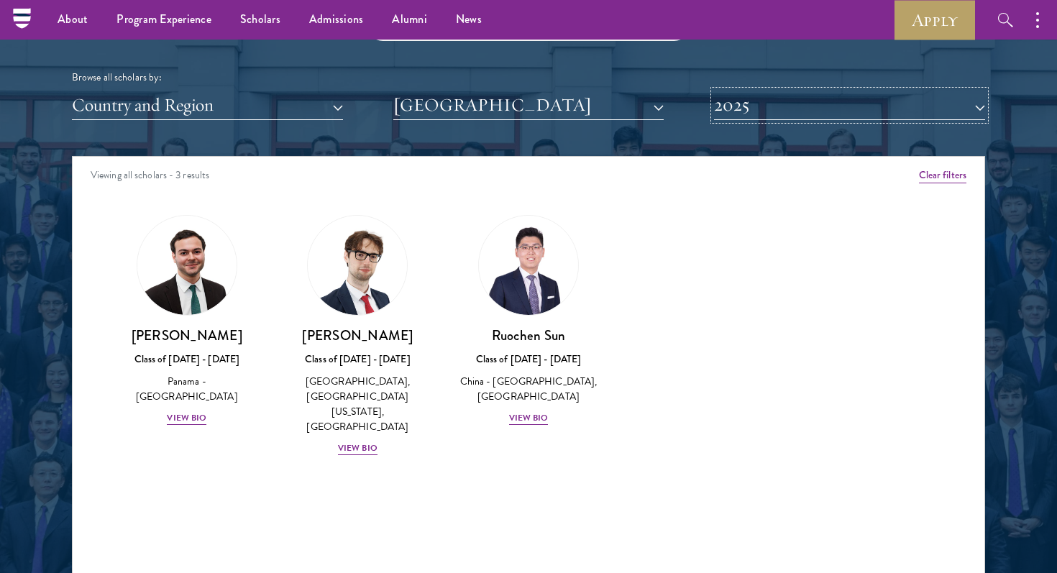
click at [819, 111] on button "2025" at bounding box center [849, 105] width 271 height 29
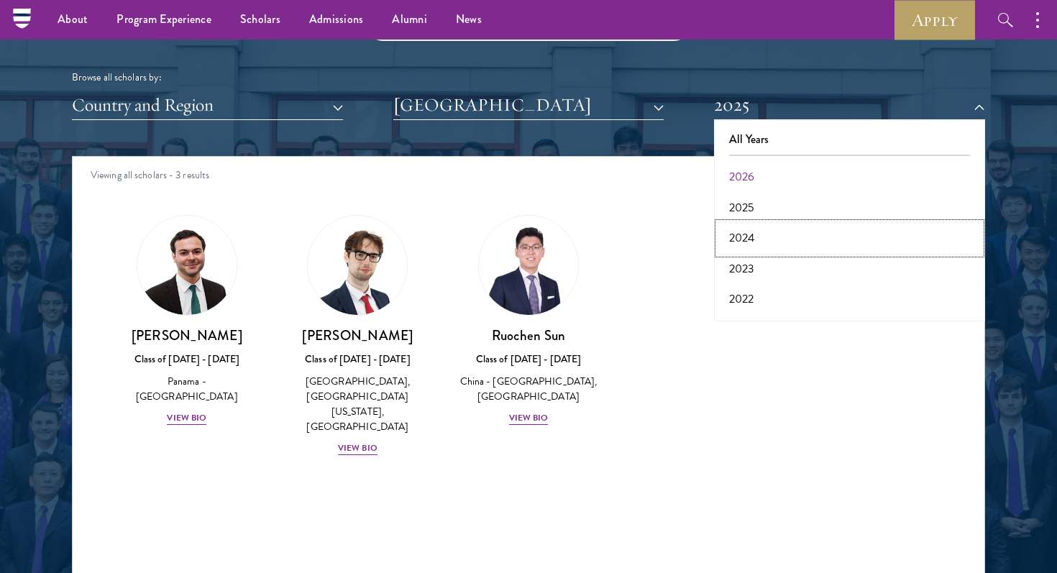
click at [806, 234] on button "2024" at bounding box center [849, 238] width 262 height 30
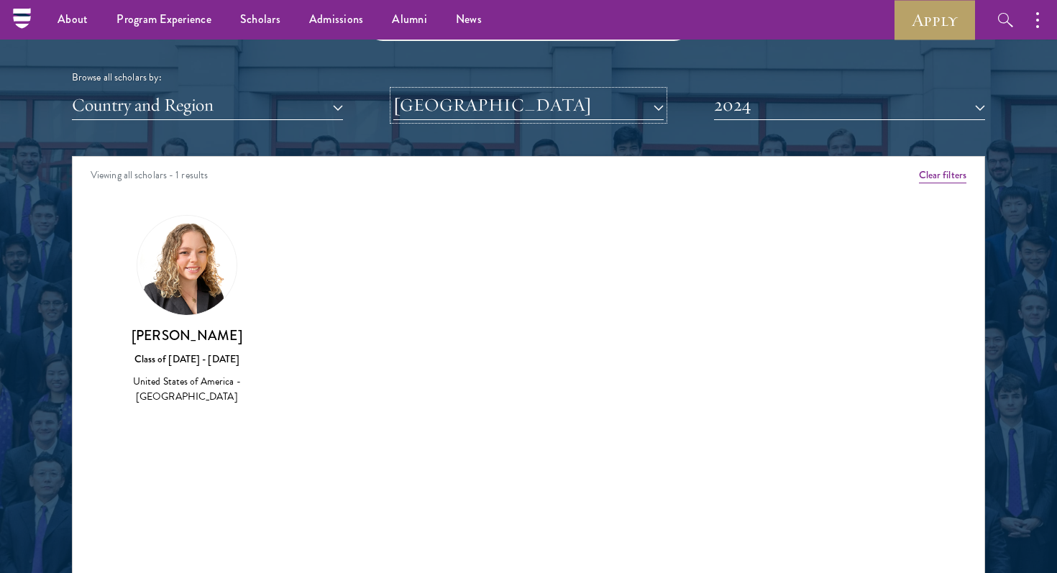
click at [539, 111] on button "[GEOGRAPHIC_DATA]" at bounding box center [528, 105] width 271 height 29
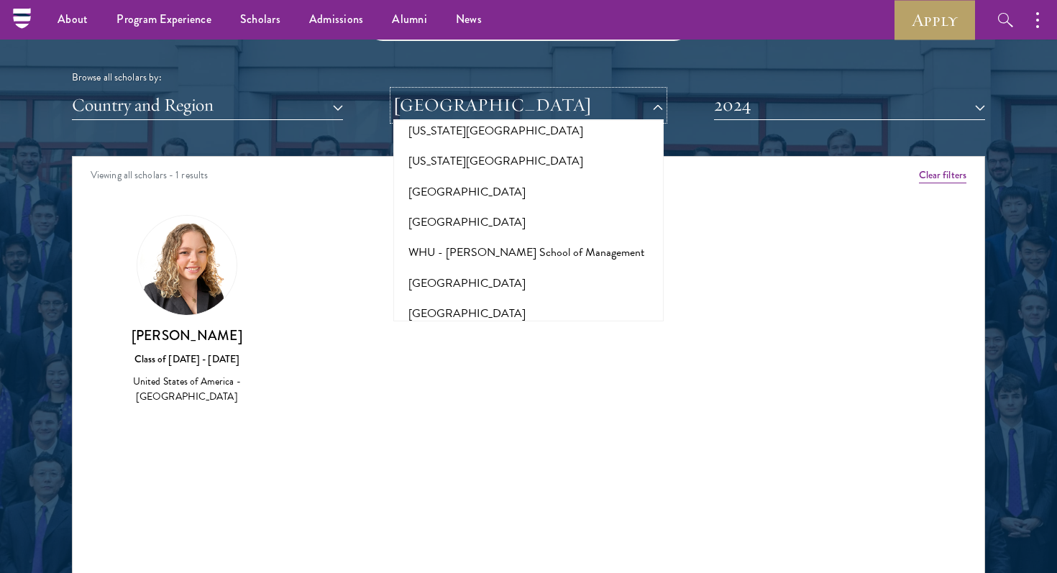
scroll to position [14338, 0]
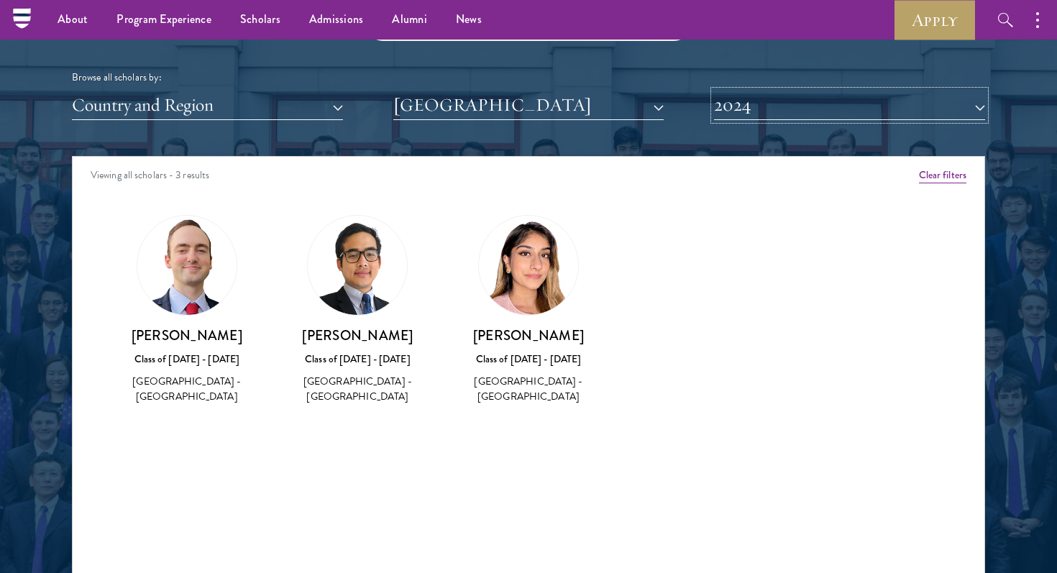
click at [767, 93] on button "2024" at bounding box center [849, 105] width 271 height 29
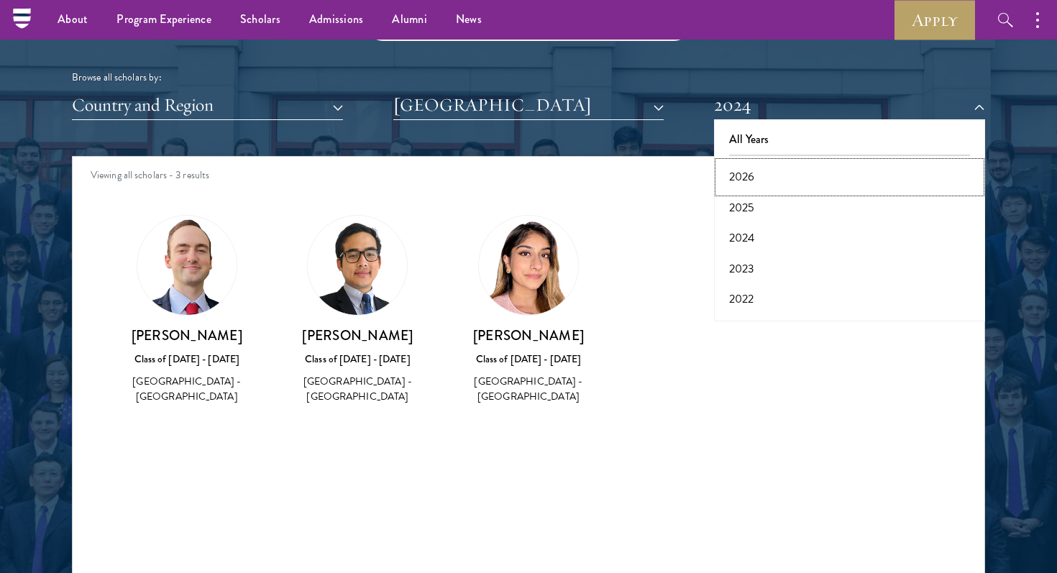
click at [760, 170] on button "2026" at bounding box center [849, 177] width 262 height 30
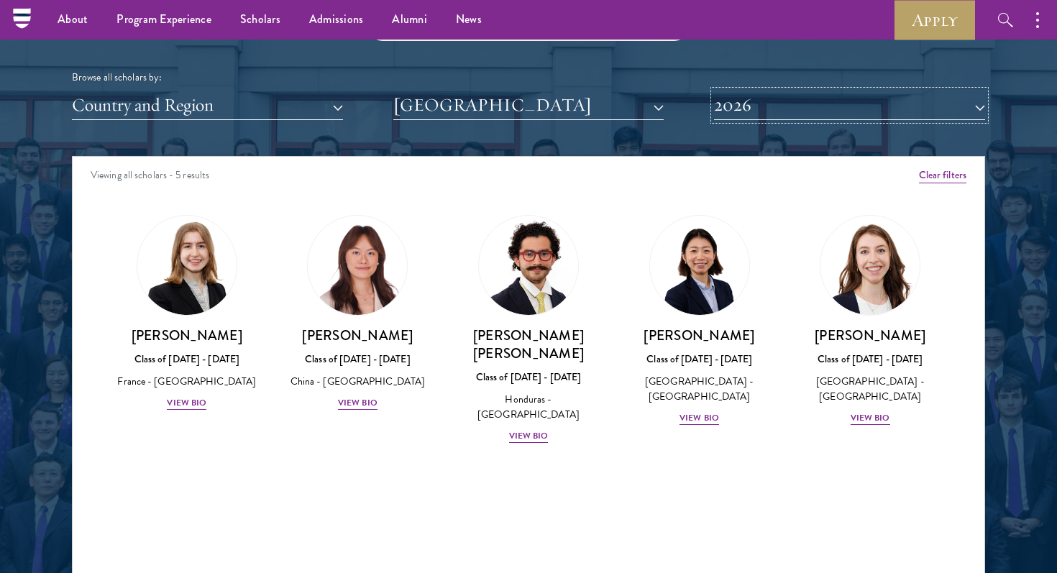
click at [777, 117] on button "2026" at bounding box center [849, 105] width 271 height 29
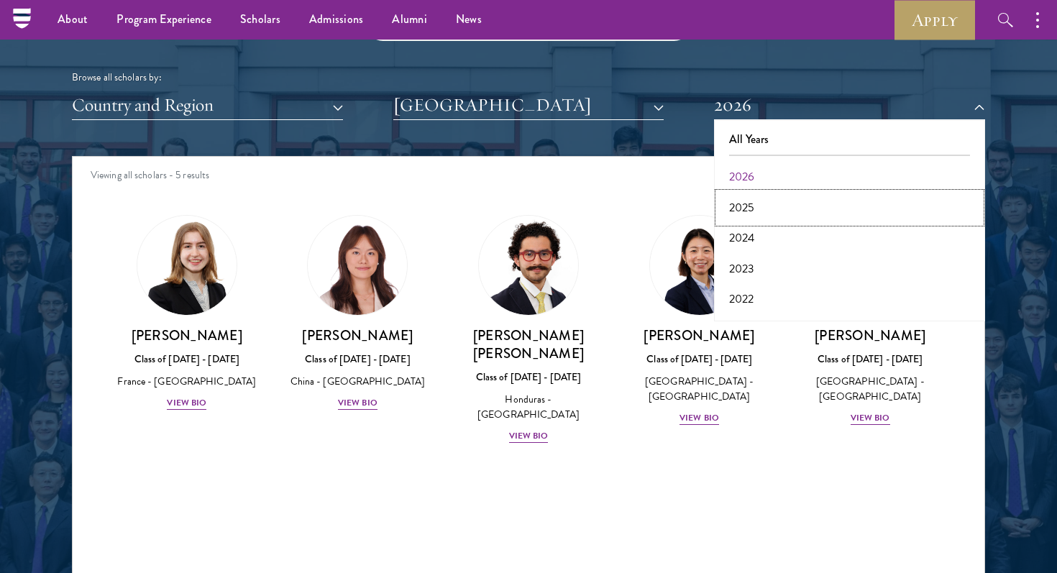
click at [769, 204] on button "2025" at bounding box center [849, 208] width 262 height 30
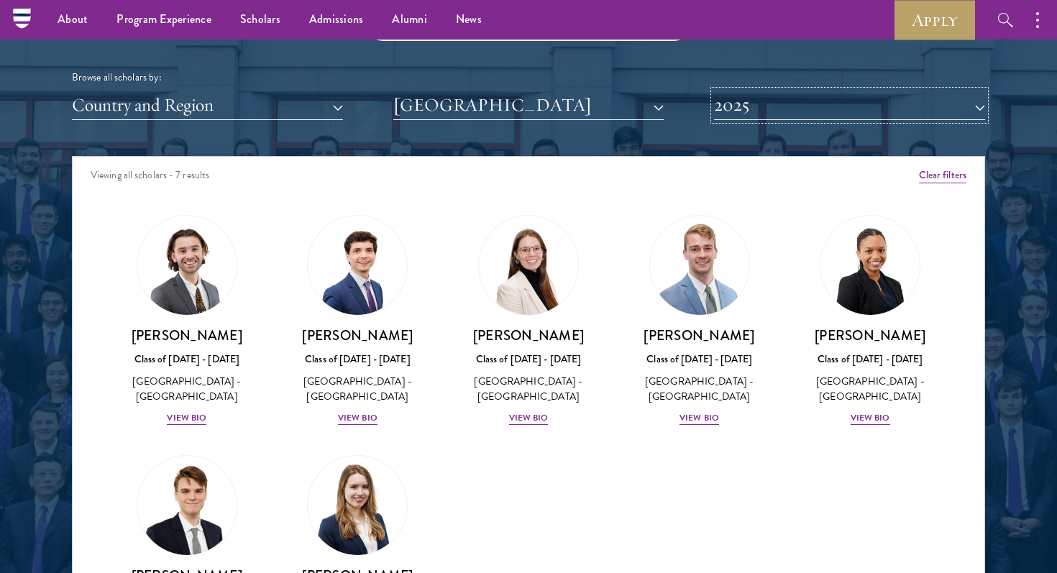
click at [803, 109] on button "2025" at bounding box center [849, 105] width 271 height 29
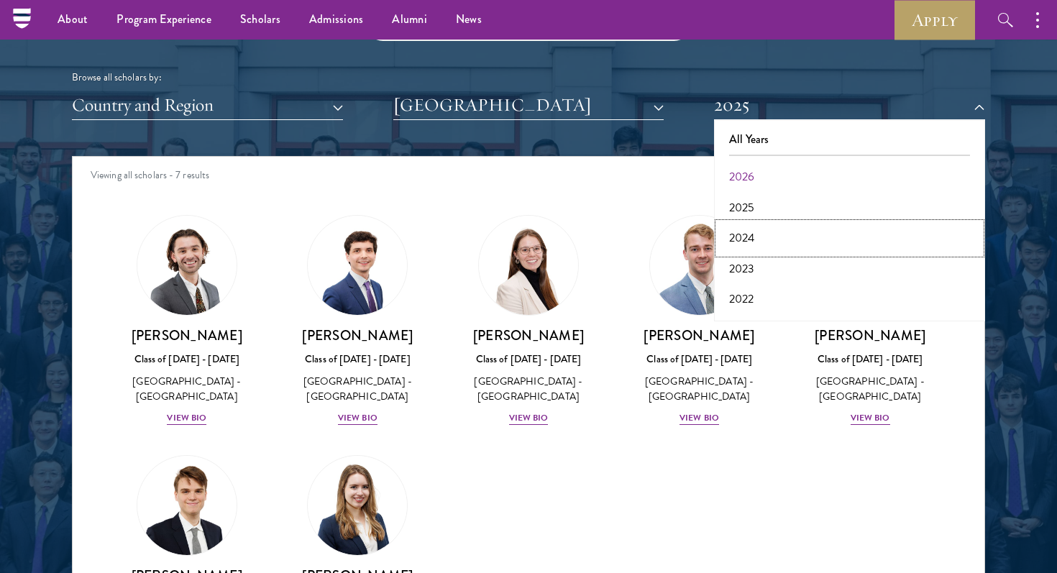
click at [781, 229] on button "2024" at bounding box center [849, 238] width 262 height 30
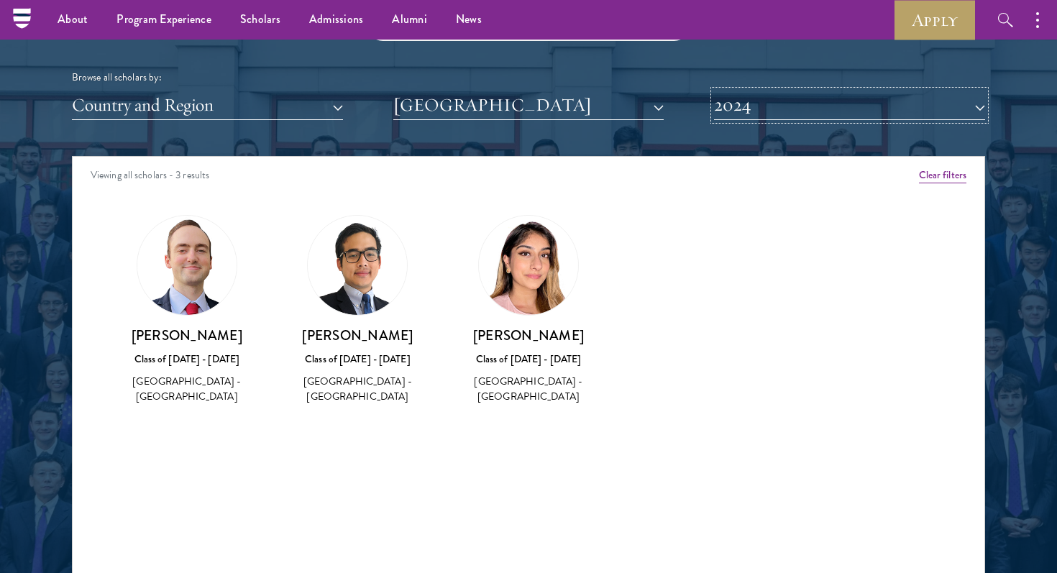
click at [808, 113] on button "2024" at bounding box center [849, 105] width 271 height 29
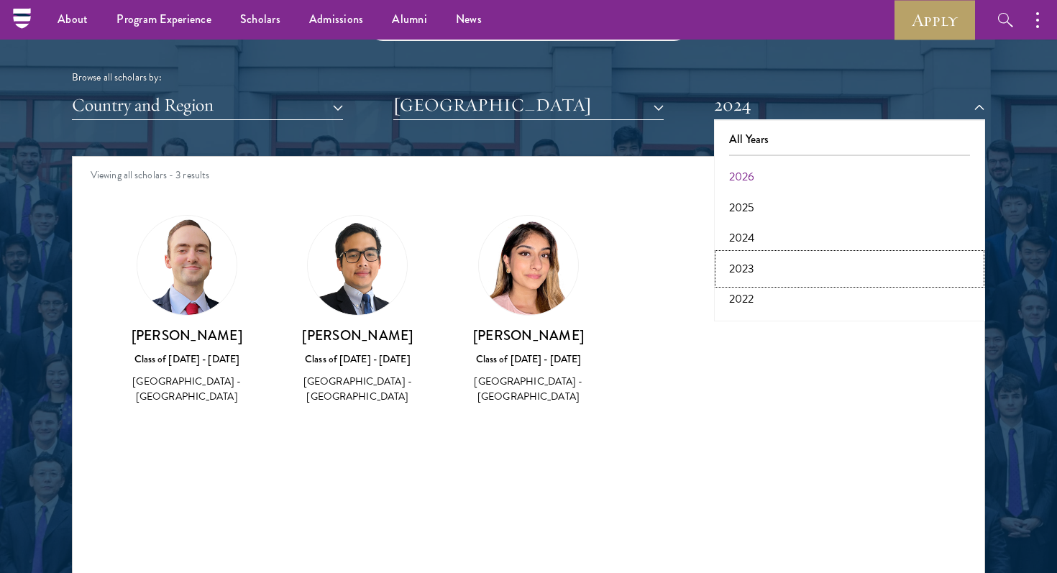
click at [774, 269] on button "2023" at bounding box center [849, 269] width 262 height 30
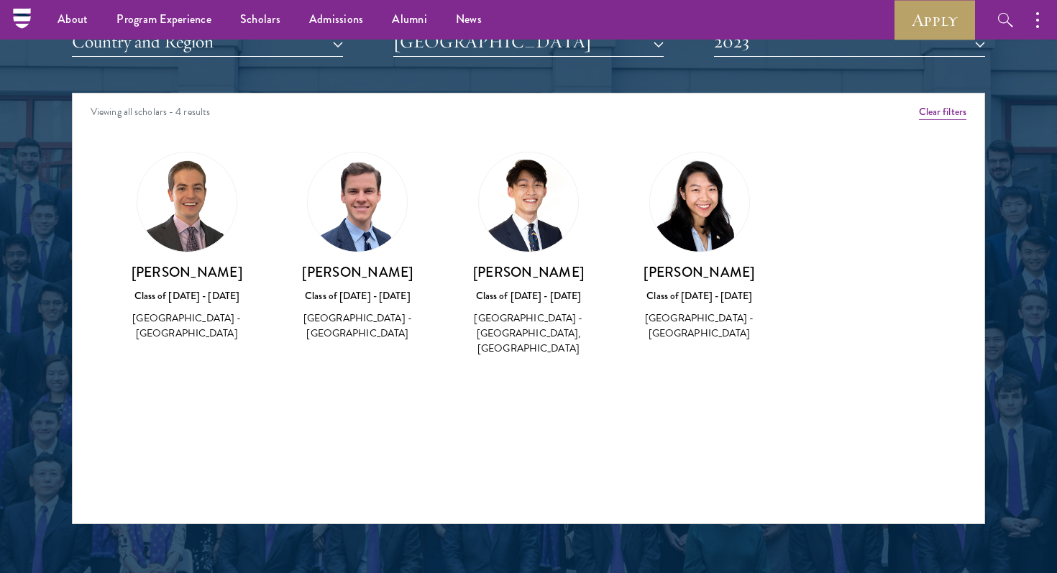
scroll to position [1816, 0]
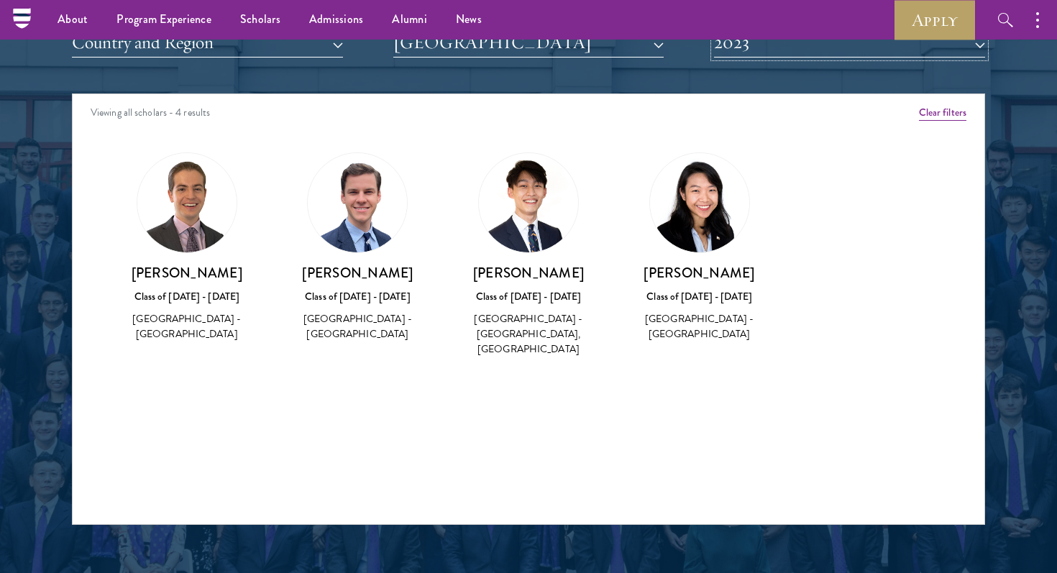
click at [831, 49] on button "2023" at bounding box center [849, 42] width 271 height 29
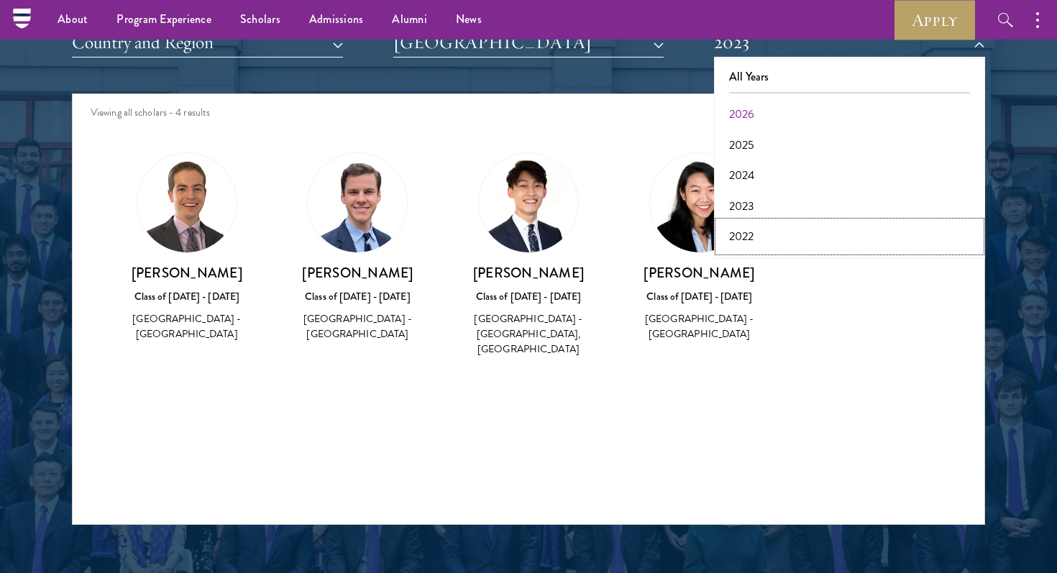
click at [789, 239] on button "2022" at bounding box center [849, 236] width 262 height 30
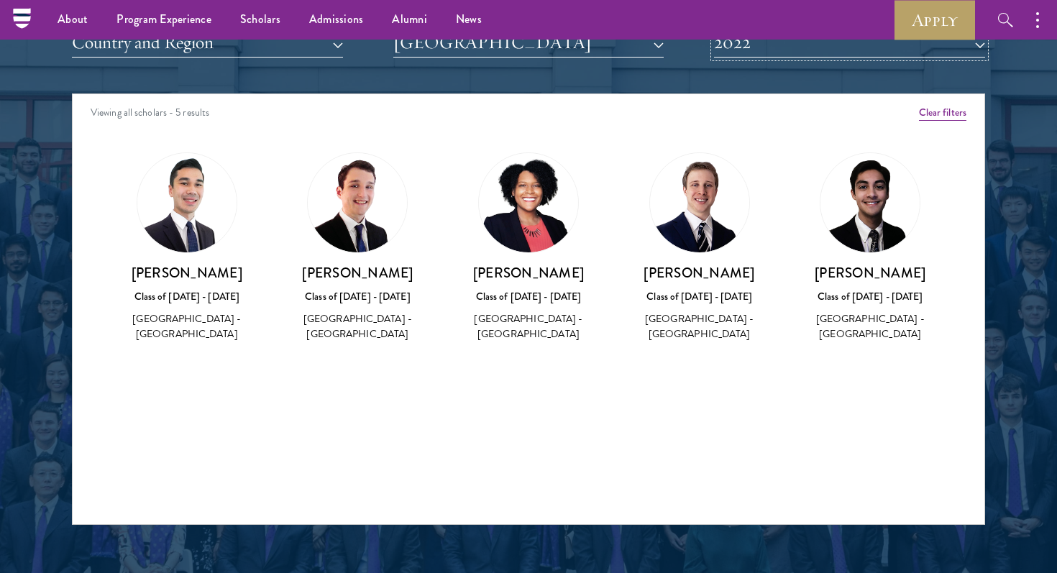
click at [782, 49] on button "2022" at bounding box center [849, 42] width 271 height 29
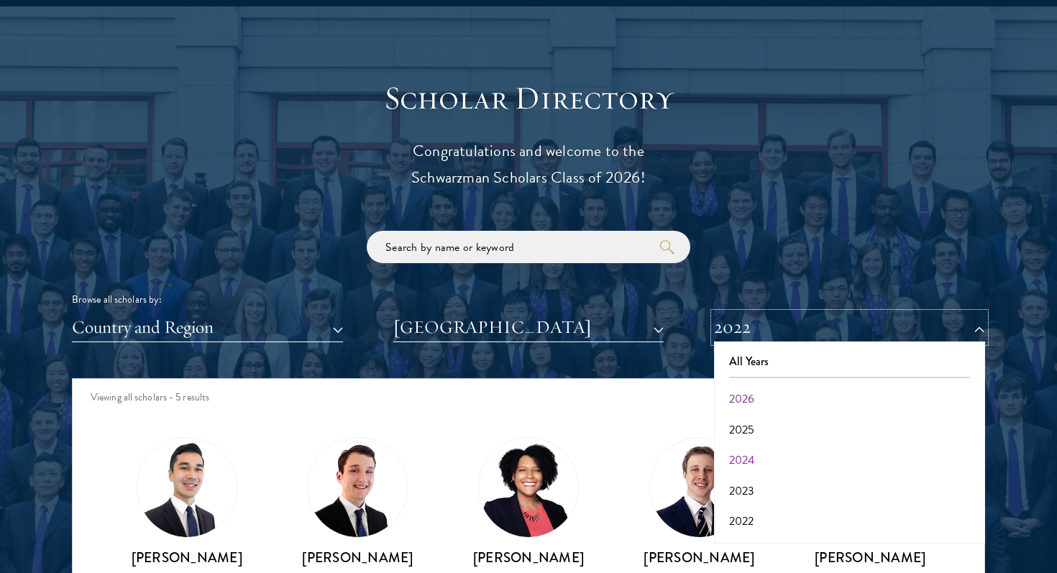
scroll to position [1850, 0]
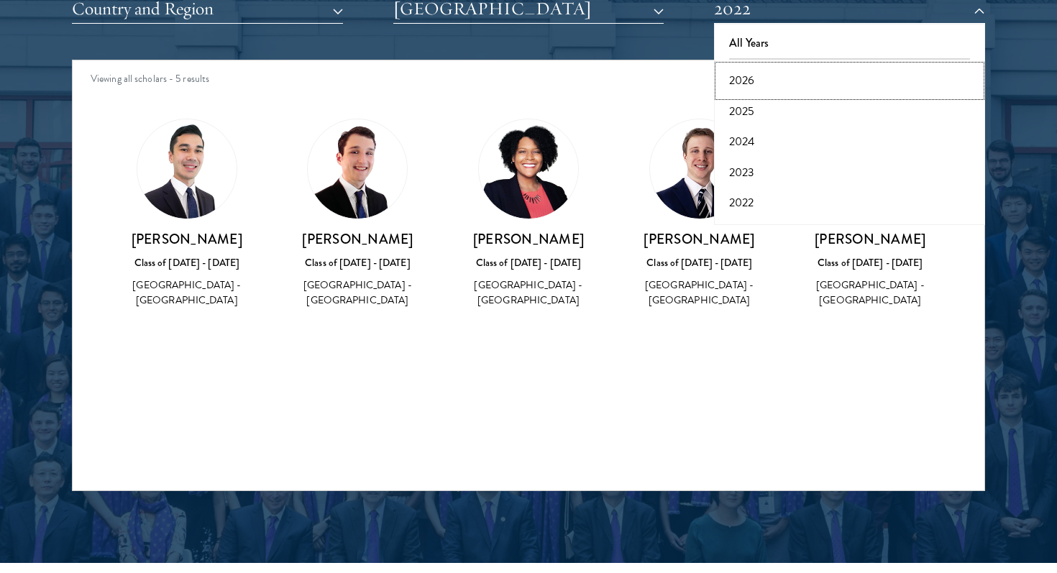
click at [809, 84] on button "2026" at bounding box center [849, 80] width 262 height 30
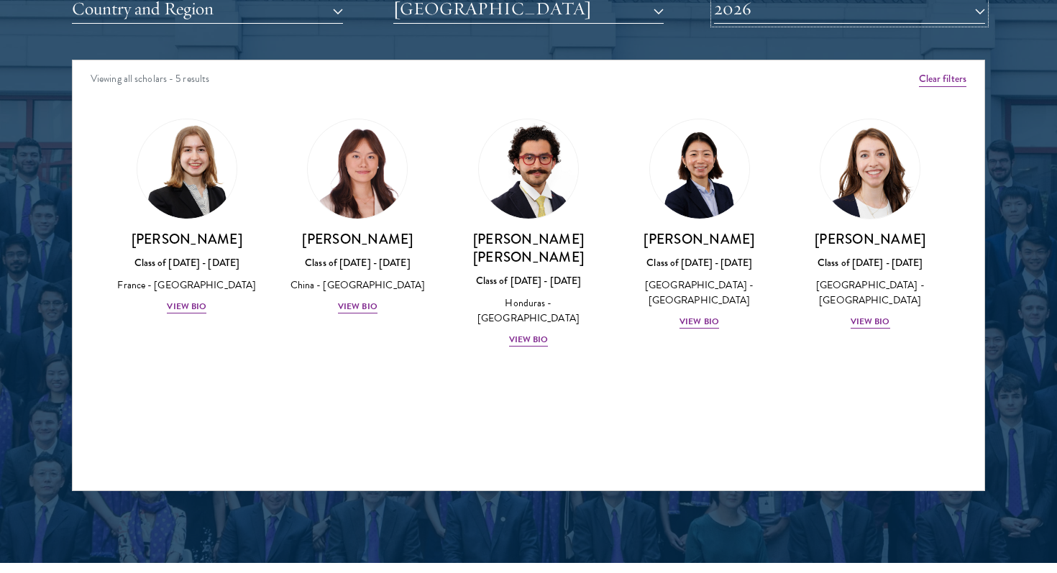
click at [802, 14] on button "2026" at bounding box center [849, 8] width 271 height 29
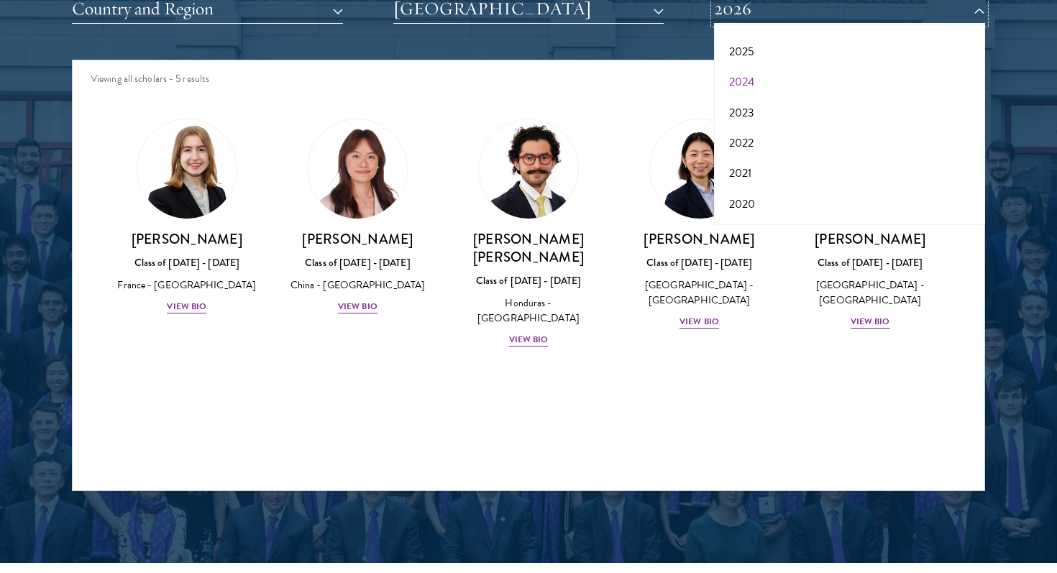
scroll to position [150, 0]
click at [750, 202] on button "2017" at bounding box center [849, 206] width 262 height 30
